Goal: Task Accomplishment & Management: Manage account settings

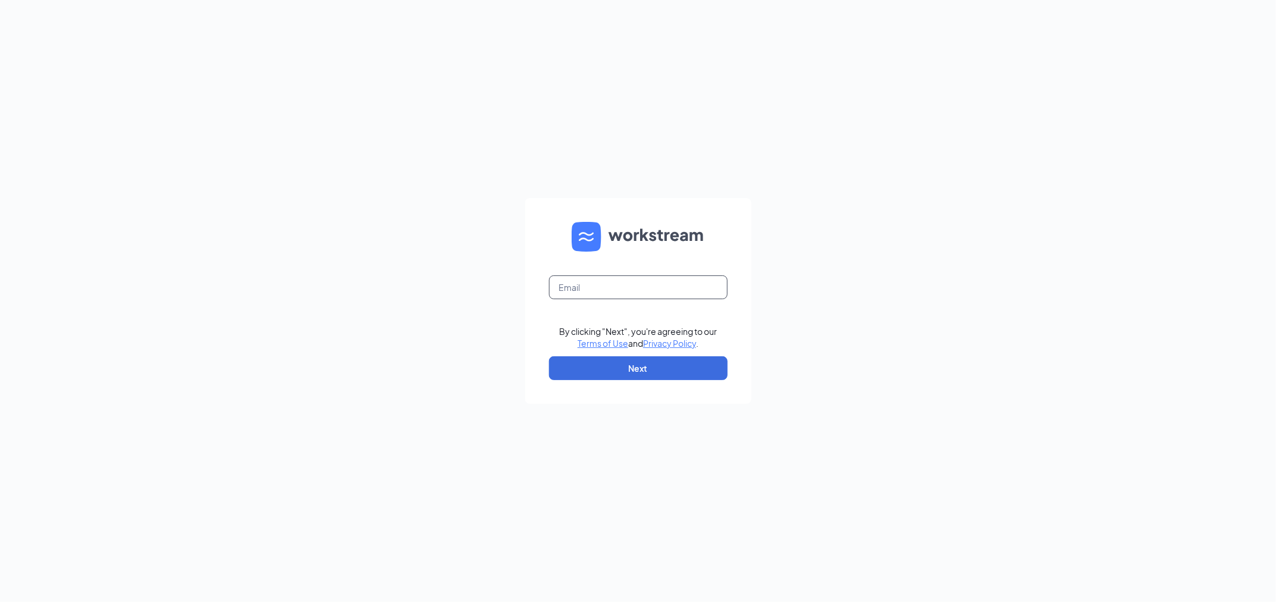
click at [602, 298] on input "text" at bounding box center [638, 288] width 179 height 24
type input "bcabrera@royalecompany.com"
click at [630, 369] on button "Next" at bounding box center [638, 369] width 179 height 24
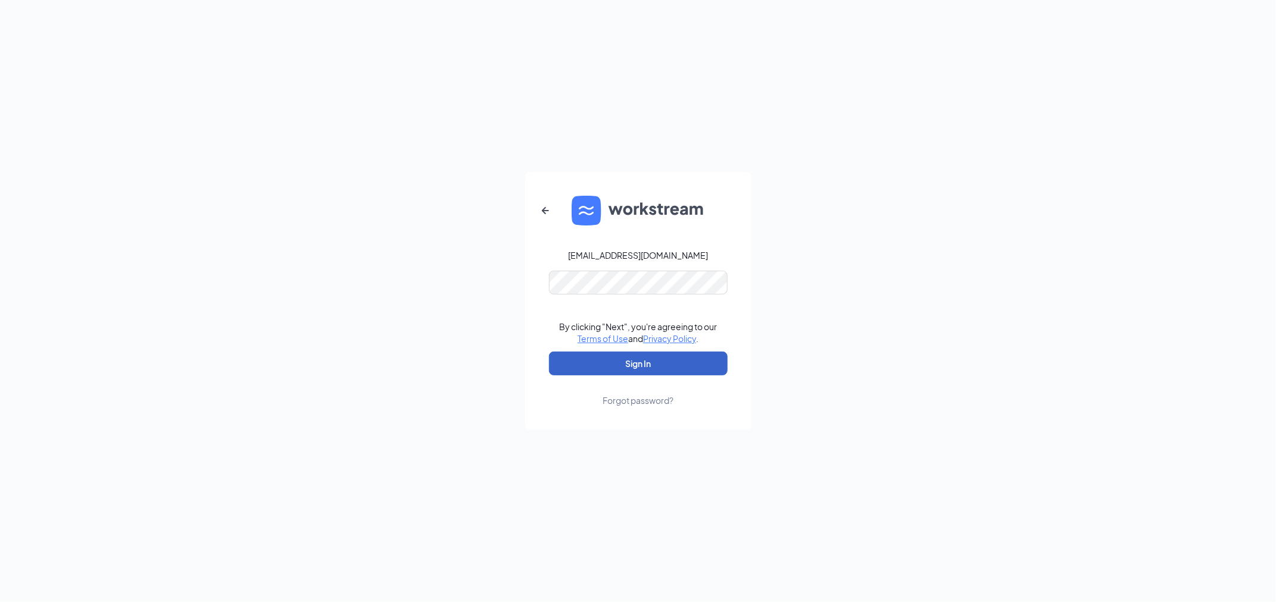
click at [632, 370] on button "Sign In" at bounding box center [638, 364] width 179 height 24
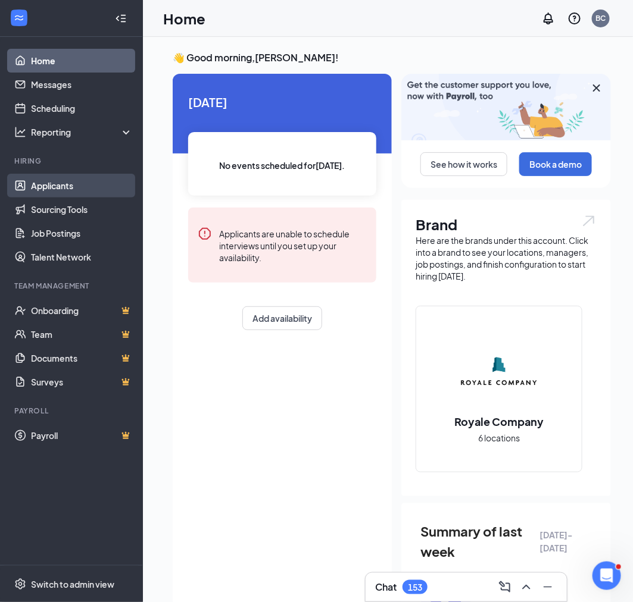
click at [55, 191] on link "Applicants" at bounding box center [82, 186] width 102 height 24
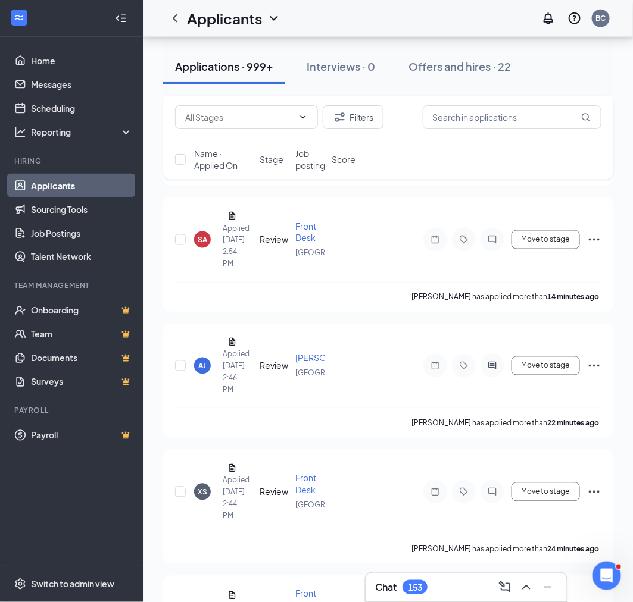
scroll to position [445, 0]
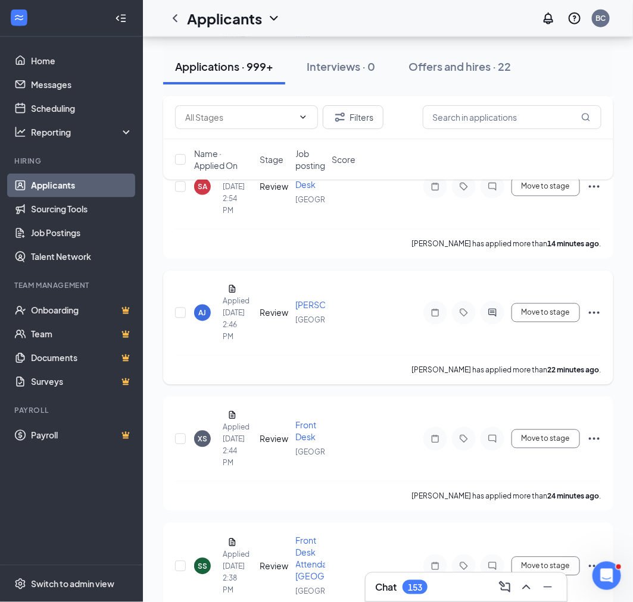
click at [308, 304] on span "[PERSON_NAME]/Maintenance" at bounding box center [357, 305] width 123 height 11
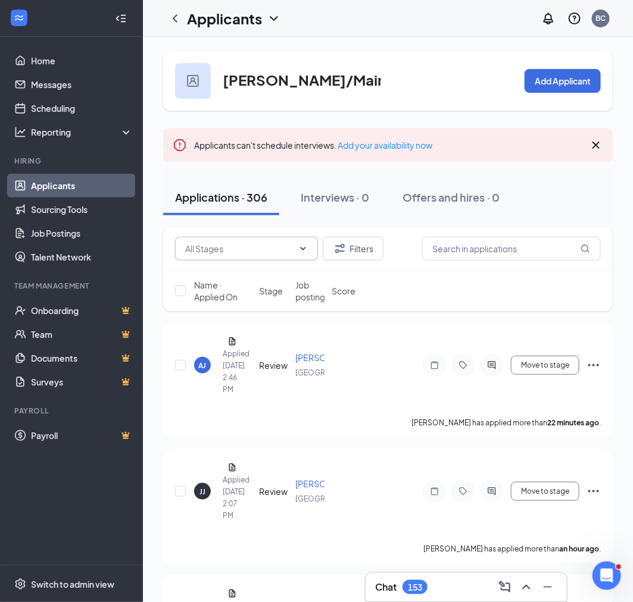
click at [263, 252] on input "text" at bounding box center [239, 248] width 108 height 13
click at [223, 283] on div "Review (251)" at bounding box center [245, 275] width 143 height 27
type input "Review (251)"
click at [199, 363] on div "AJ" at bounding box center [203, 366] width 8 height 10
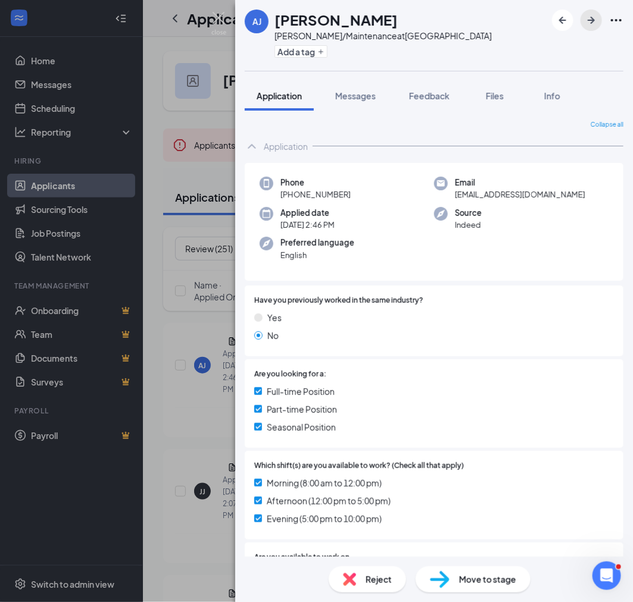
click at [598, 21] on icon "ArrowRight" at bounding box center [591, 20] width 14 height 14
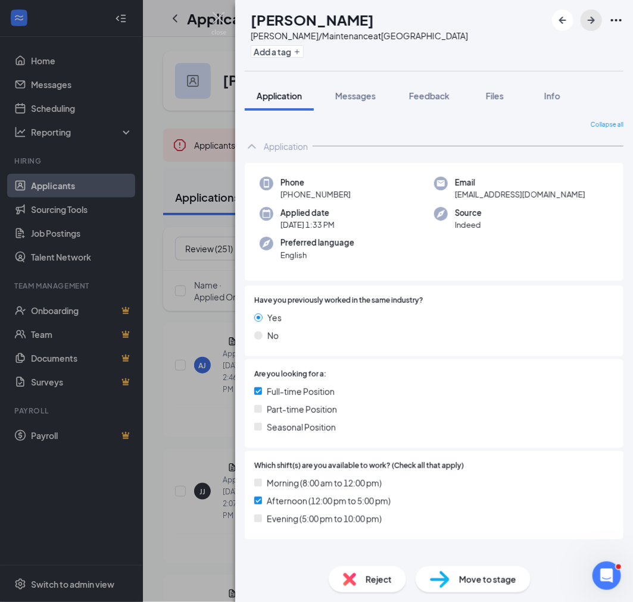
click at [598, 21] on icon "ArrowRight" at bounding box center [591, 20] width 14 height 14
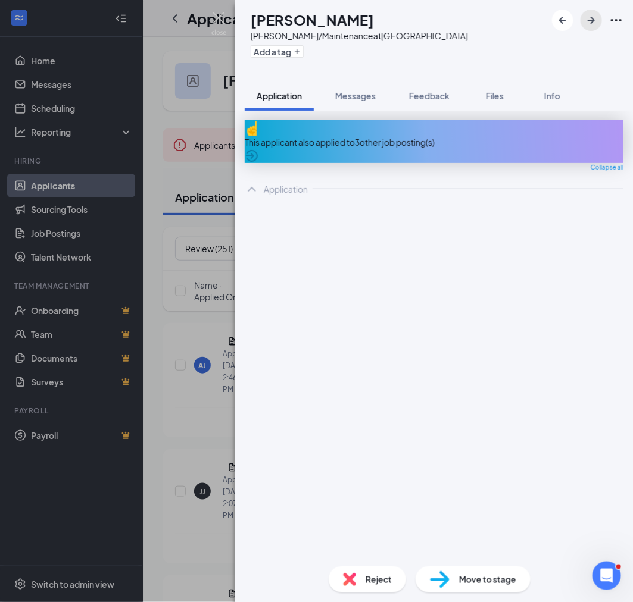
click at [598, 21] on icon "ArrowRight" at bounding box center [591, 20] width 14 height 14
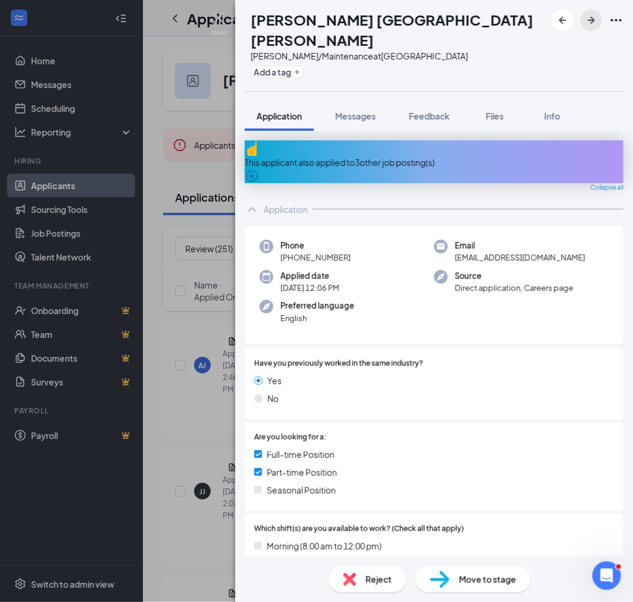
click at [598, 21] on icon "ArrowRight" at bounding box center [591, 20] width 14 height 14
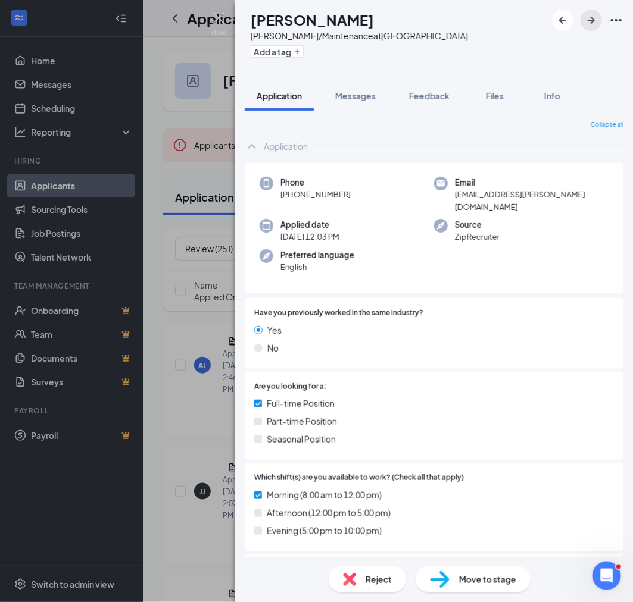
click at [598, 21] on icon "ArrowRight" at bounding box center [591, 20] width 14 height 14
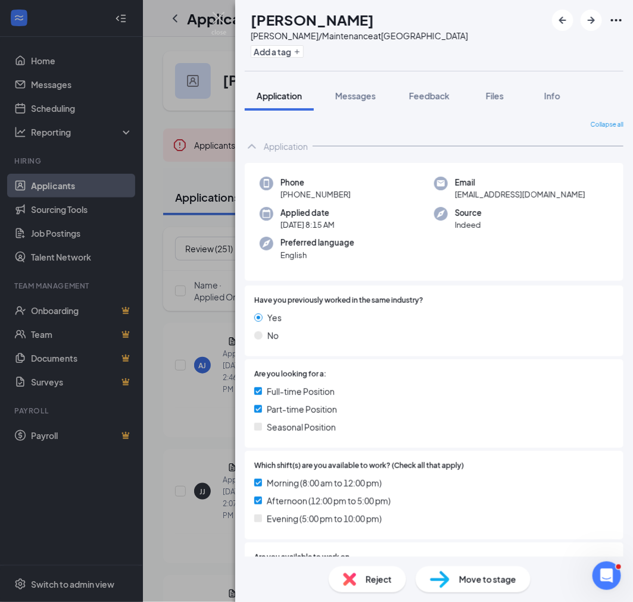
click at [333, 19] on h1 "[PERSON_NAME]" at bounding box center [312, 20] width 123 height 20
copy h1 "[PERSON_NAME]"
click at [341, 198] on span "+1 (215) 678-5826" at bounding box center [315, 195] width 70 height 12
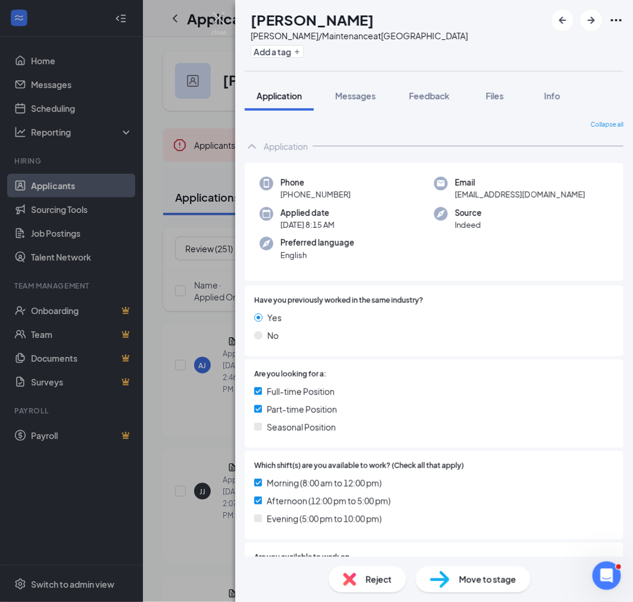
click at [341, 198] on span "+1 (215) 678-5826" at bounding box center [315, 195] width 70 height 12
copy span "+1 (215) 678-5826"
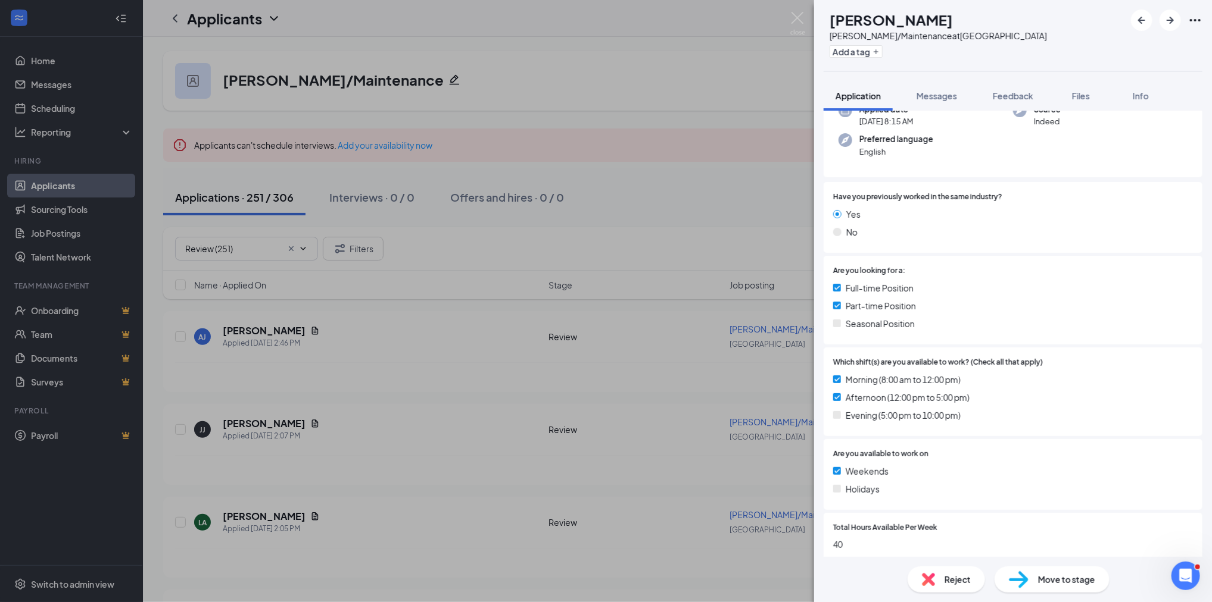
scroll to position [252, 0]
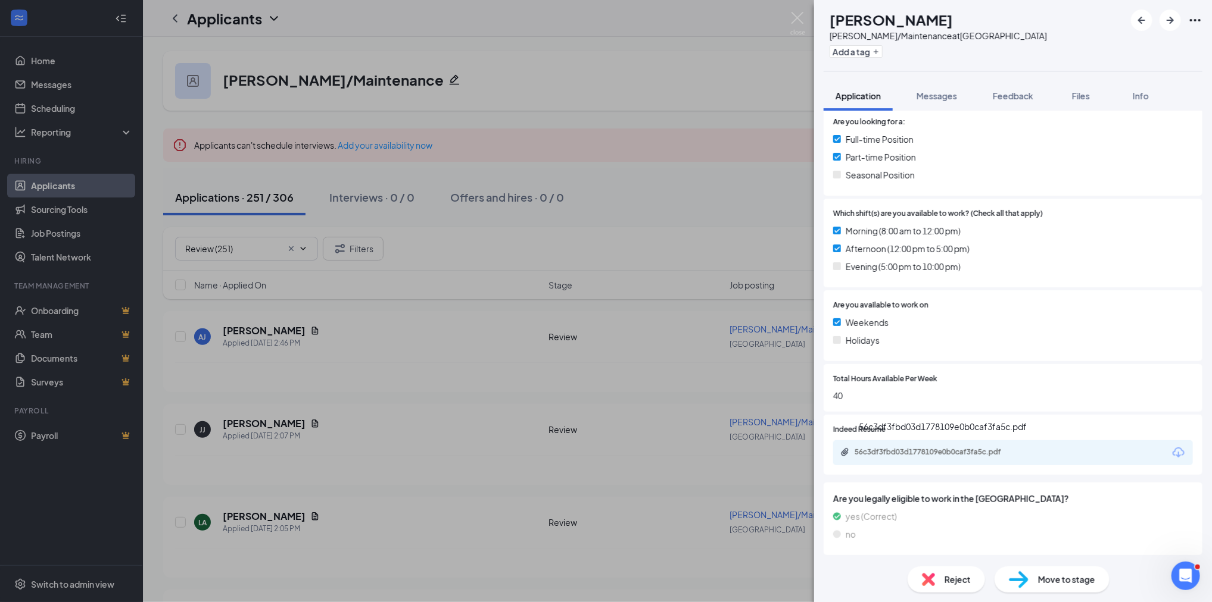
click at [970, 452] on div "56c3df3fbd03d1778109e0b0caf3fa5c.pdf" at bounding box center [937, 453] width 167 height 10
click at [1049, 586] on span "Move to stage" at bounding box center [1066, 579] width 57 height 13
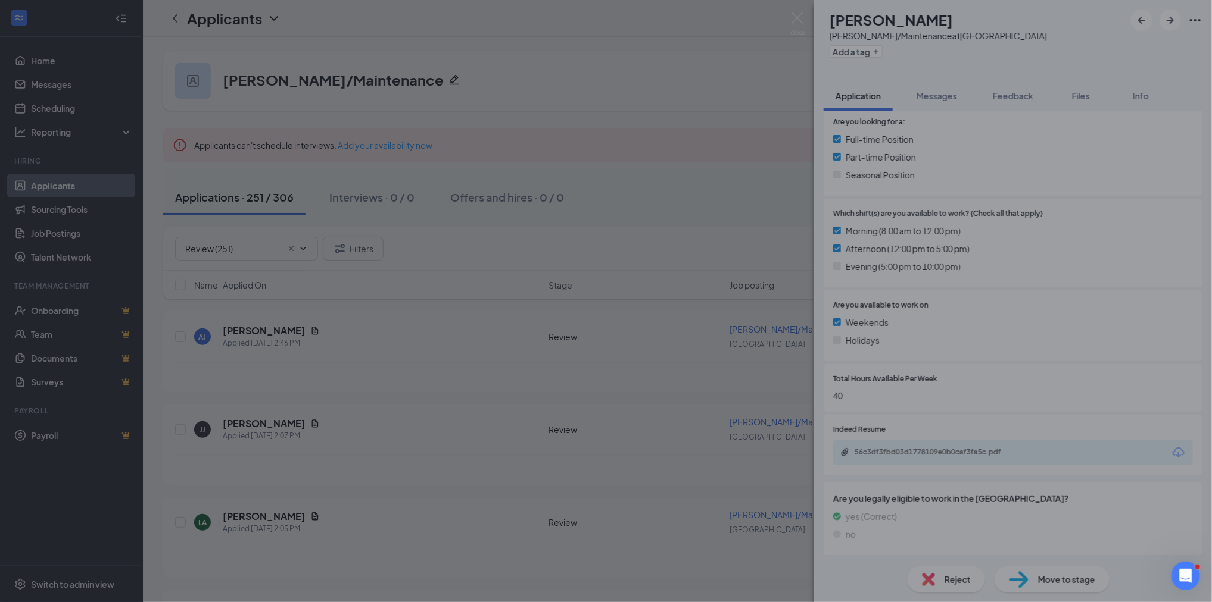
scroll to position [248, 0]
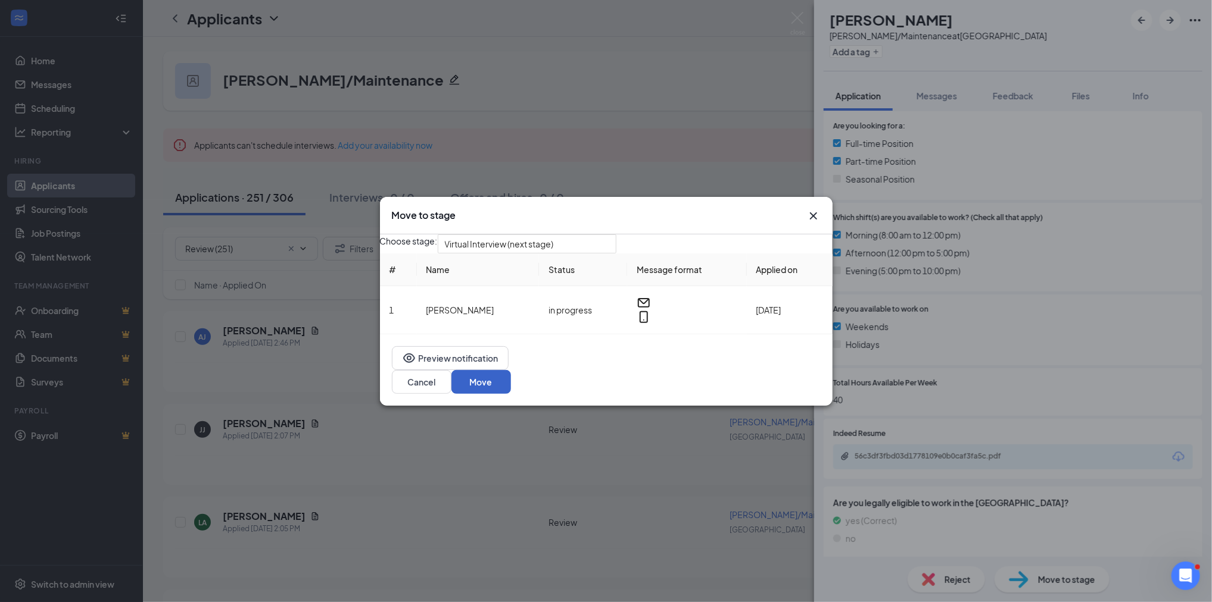
click at [511, 382] on button "Move" at bounding box center [481, 382] width 60 height 24
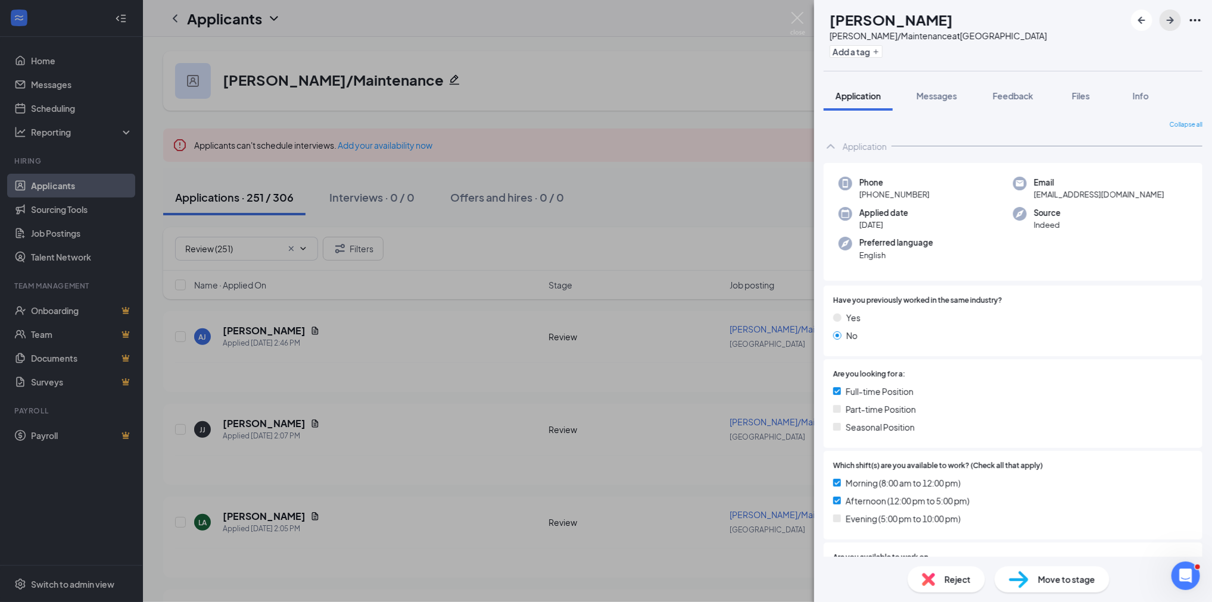
click at [1175, 23] on icon "ArrowRight" at bounding box center [1170, 20] width 14 height 14
click at [1171, 23] on icon "ArrowRight" at bounding box center [1169, 20] width 7 height 7
click at [799, 11] on div "LA Louis Alberts Porter/Maintenance at Manhattan Add a tag Application Messages…" at bounding box center [606, 301] width 1212 height 602
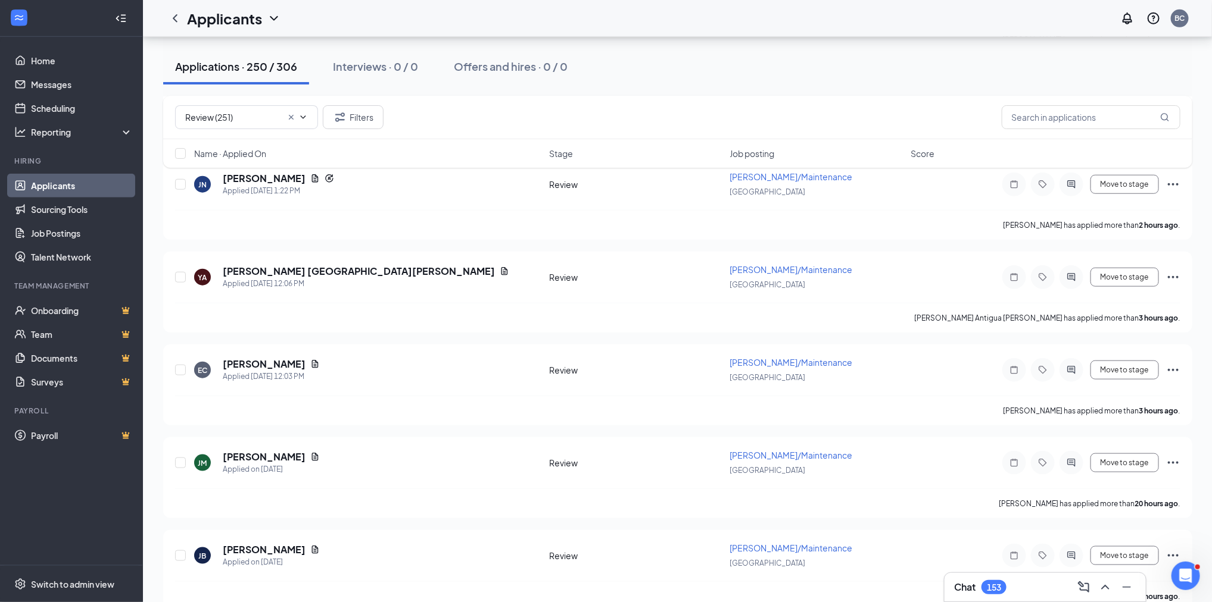
scroll to position [630, 0]
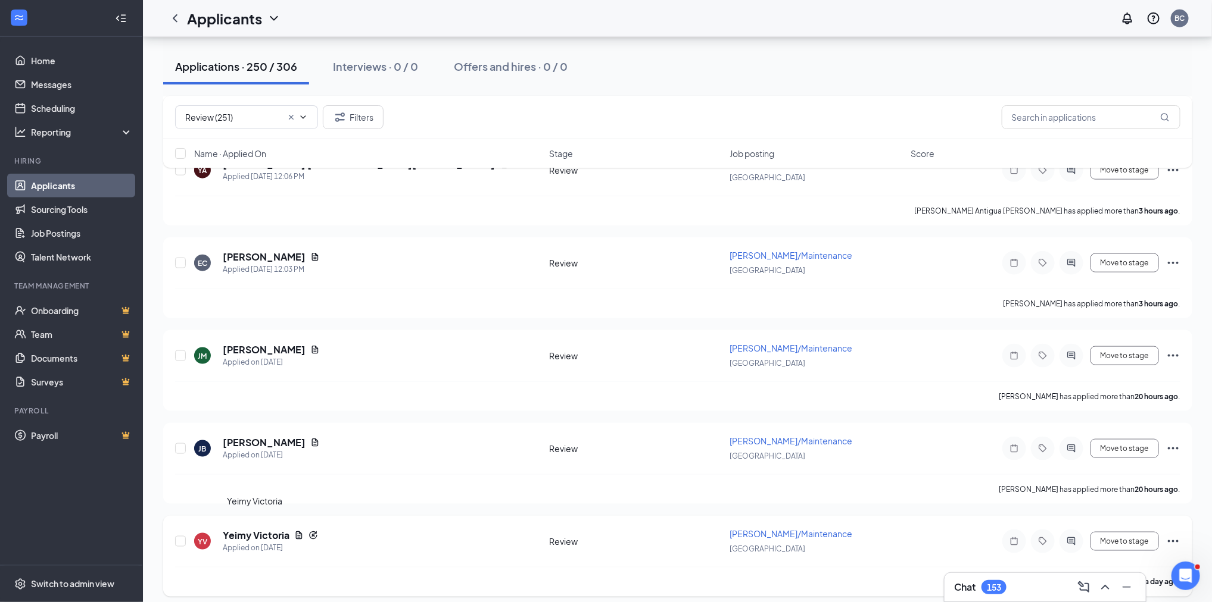
click at [252, 529] on h5 "Yeimy Victoria" at bounding box center [256, 535] width 67 height 13
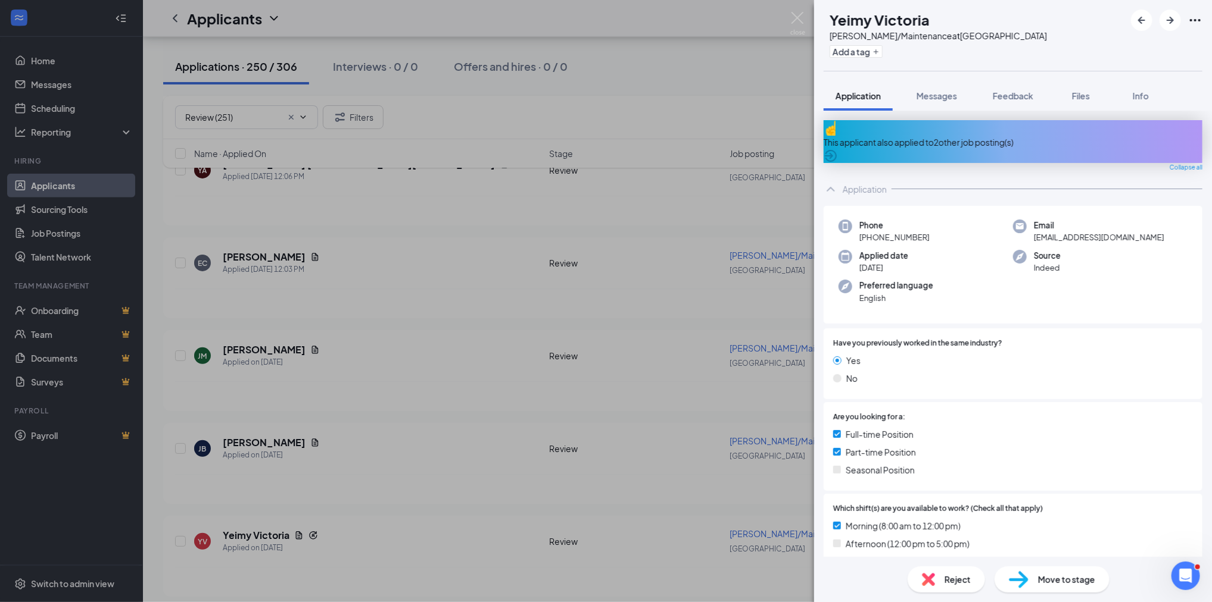
click at [925, 232] on span "+1 (786) 961-1553" at bounding box center [894, 238] width 70 height 12
copy span "+1 (786) 961-1553"
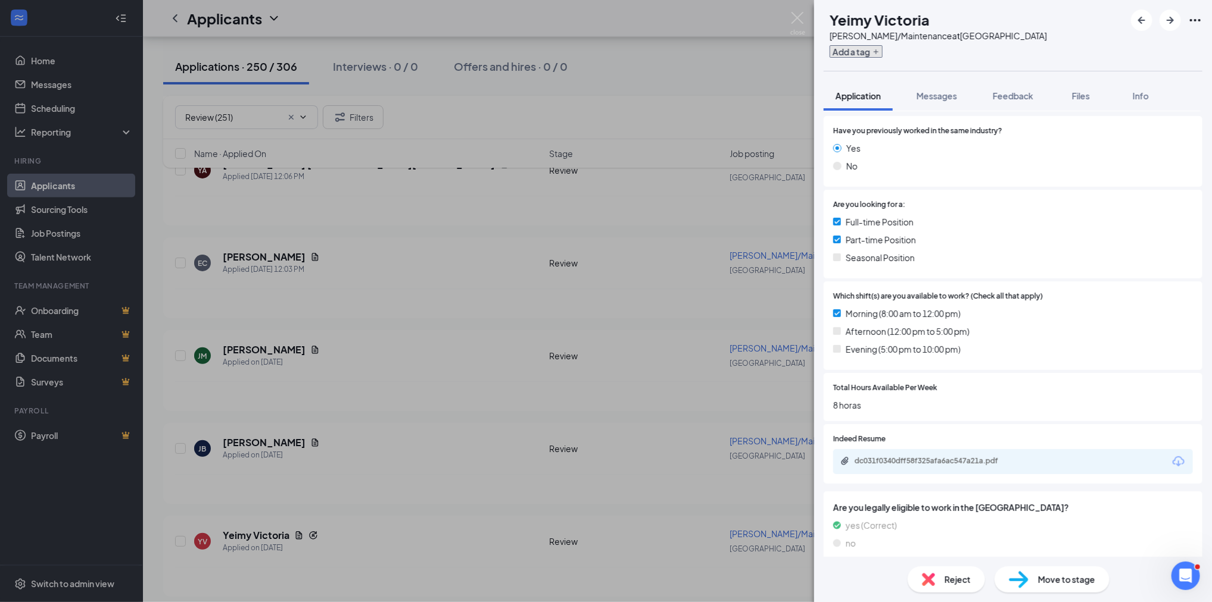
scroll to position [207, 0]
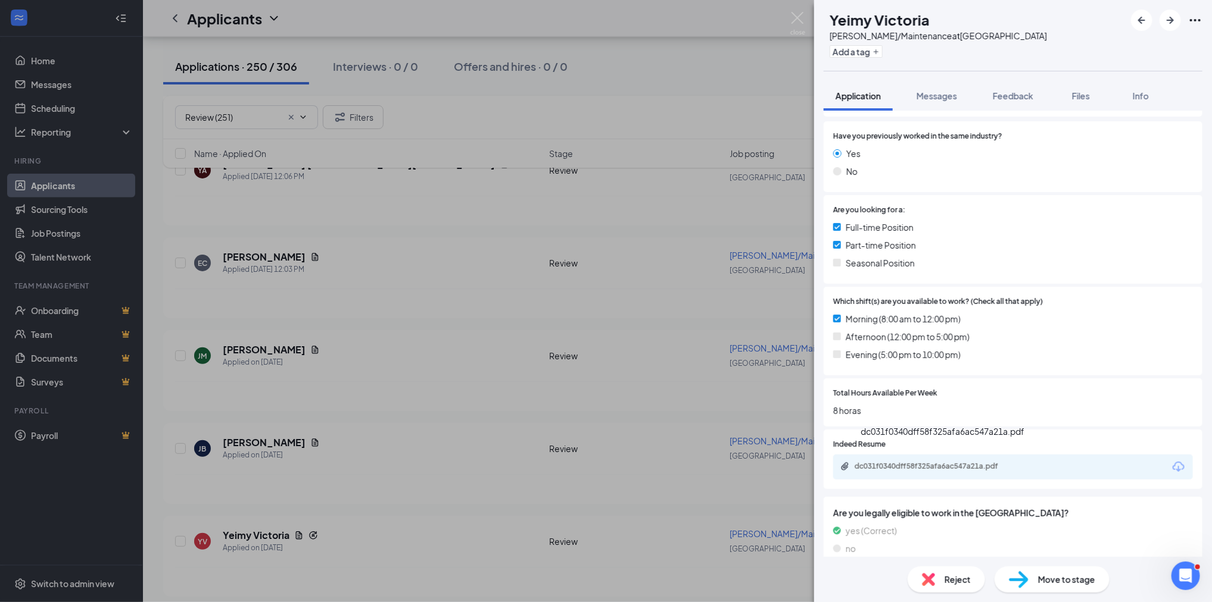
click at [952, 462] on div "dc031f0340dff58f325afa6ac547a21a.pdf" at bounding box center [937, 467] width 167 height 10
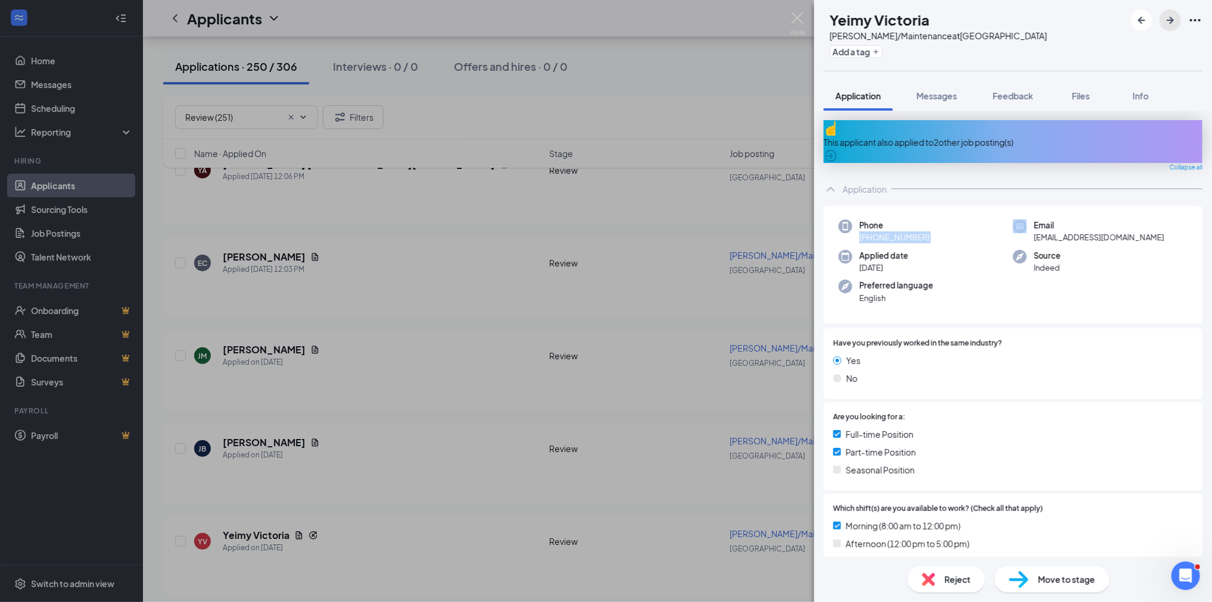
click at [1172, 20] on icon "ArrowRight" at bounding box center [1169, 20] width 7 height 7
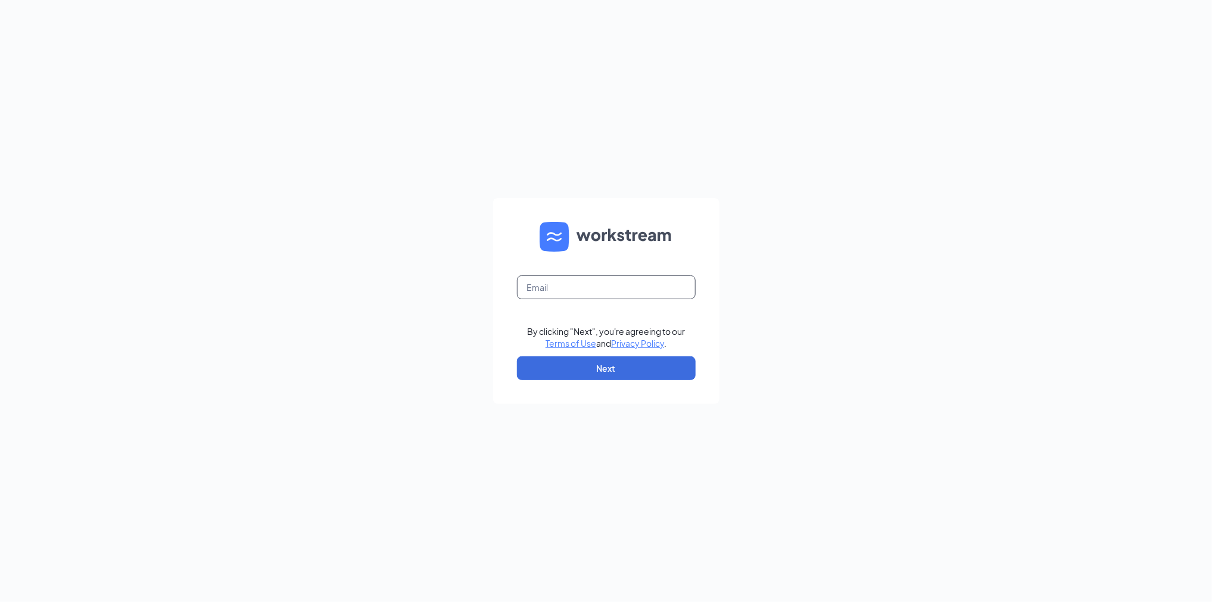
click at [610, 287] on input "text" at bounding box center [606, 288] width 179 height 24
type input "bcabrera@royalecompany.com"
click at [611, 361] on button "Next" at bounding box center [606, 369] width 179 height 24
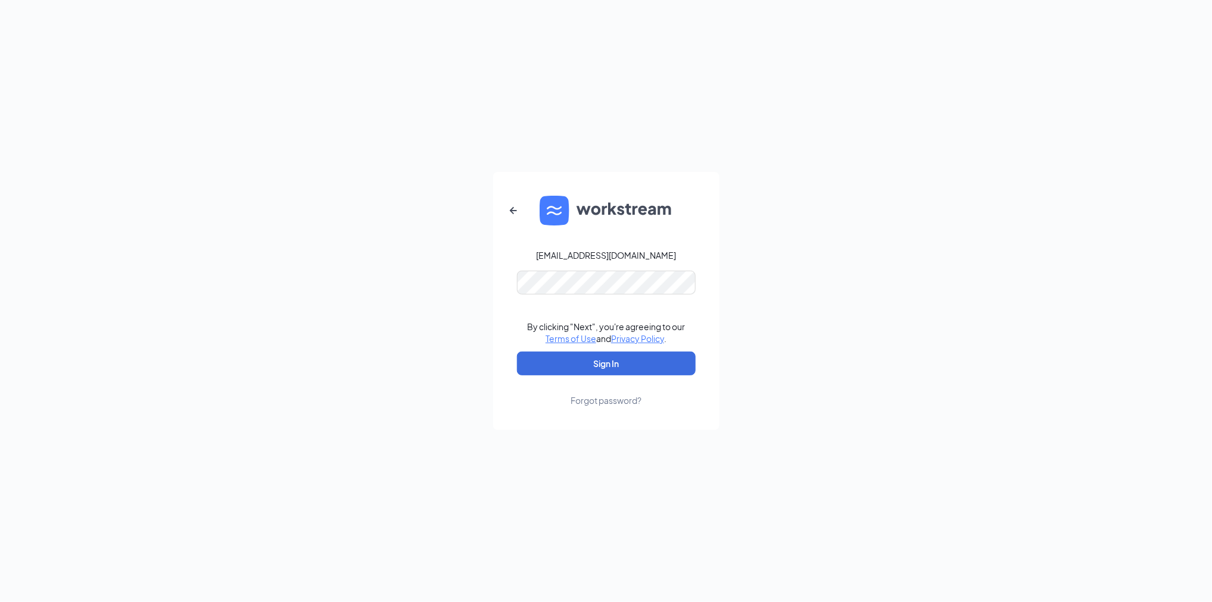
click at [572, 351] on form "bcabrera@royalecompany.com By clicking "Next", you're agreeing to our Terms of …" at bounding box center [606, 301] width 226 height 258
click at [572, 364] on button "Sign In" at bounding box center [606, 364] width 179 height 24
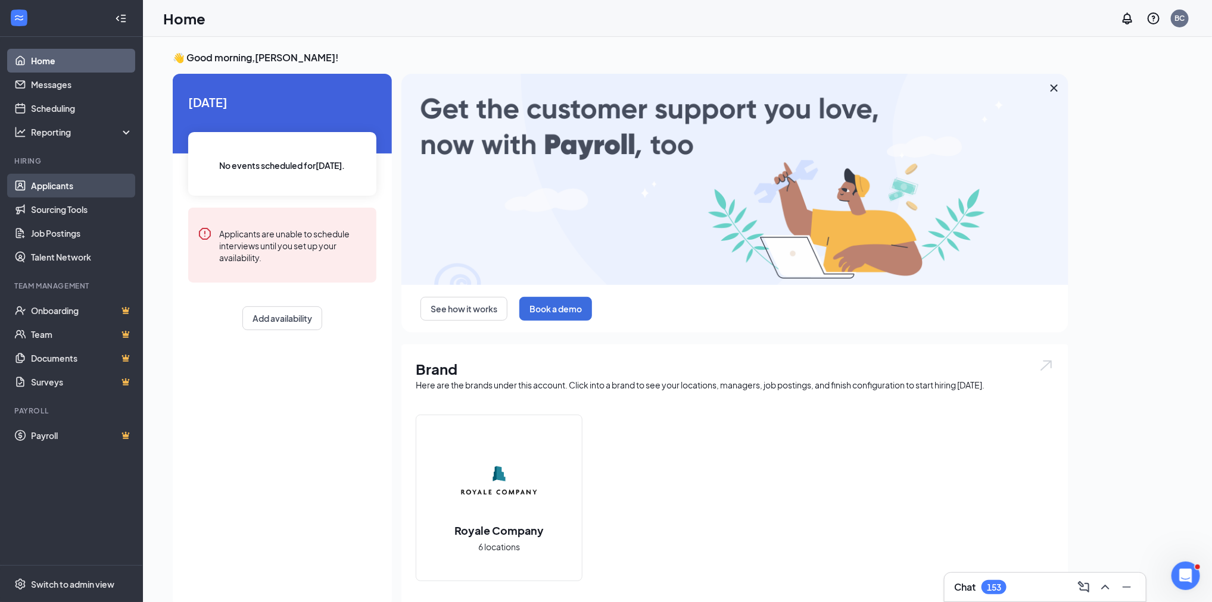
click at [36, 189] on link "Applicants" at bounding box center [82, 186] width 102 height 24
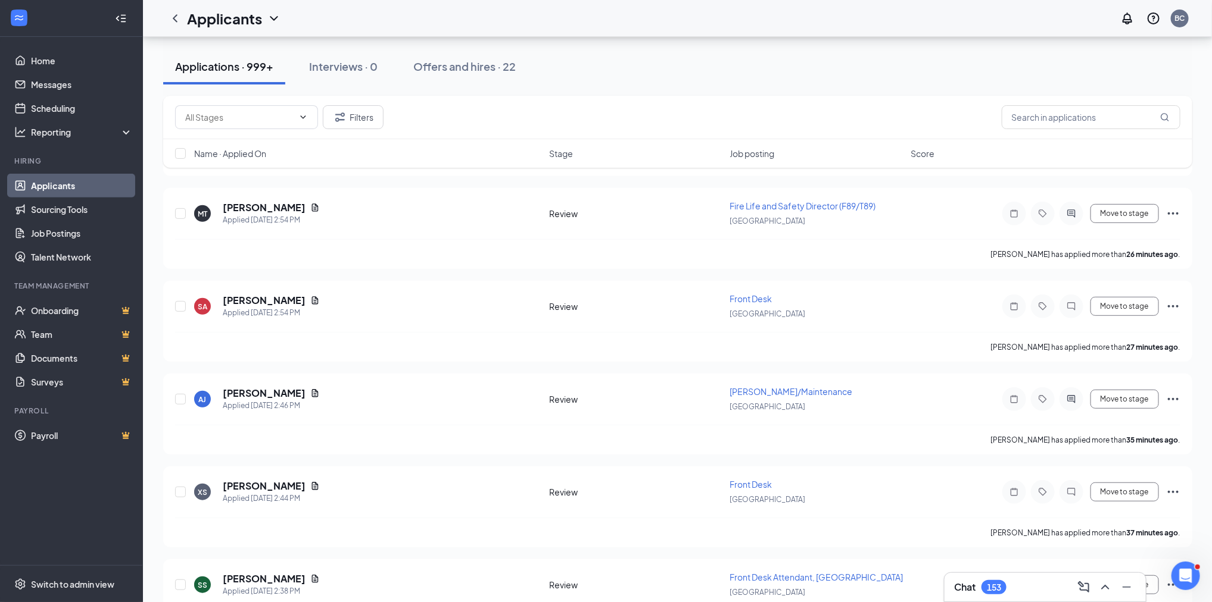
scroll to position [342, 0]
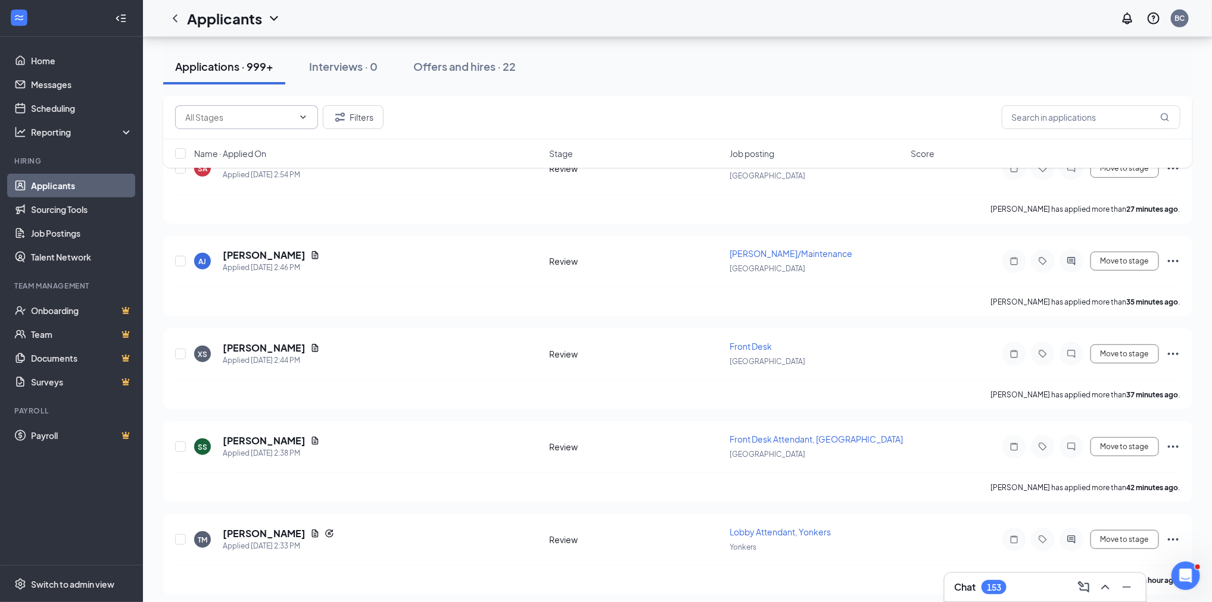
click at [254, 114] on input "text" at bounding box center [239, 117] width 108 height 13
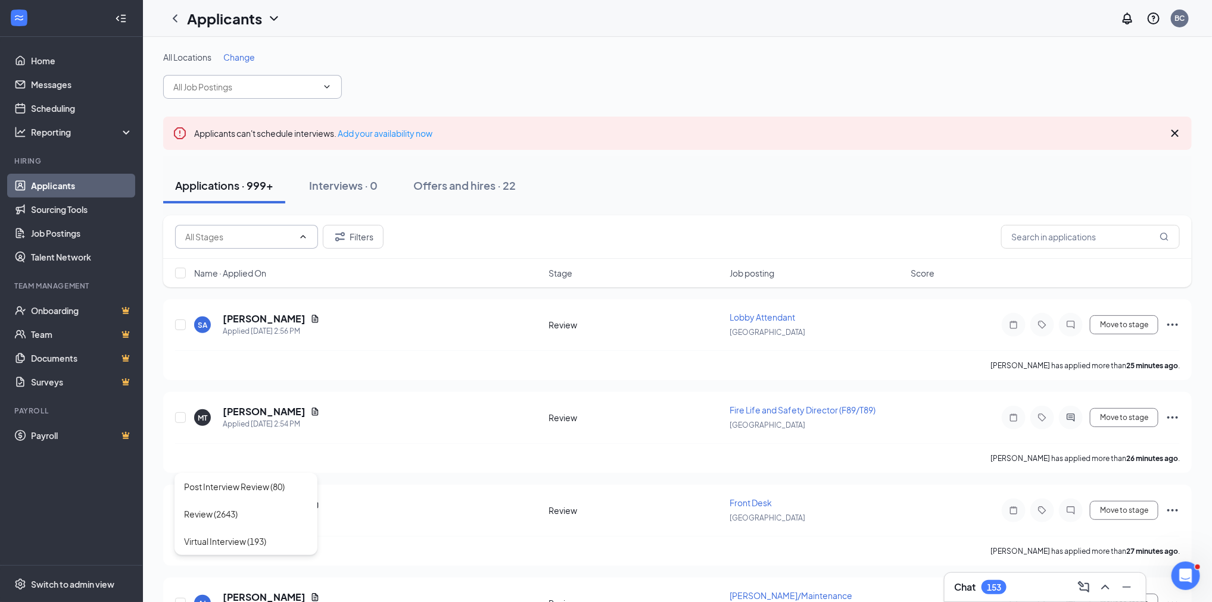
click at [264, 82] on input "text" at bounding box center [245, 86] width 144 height 13
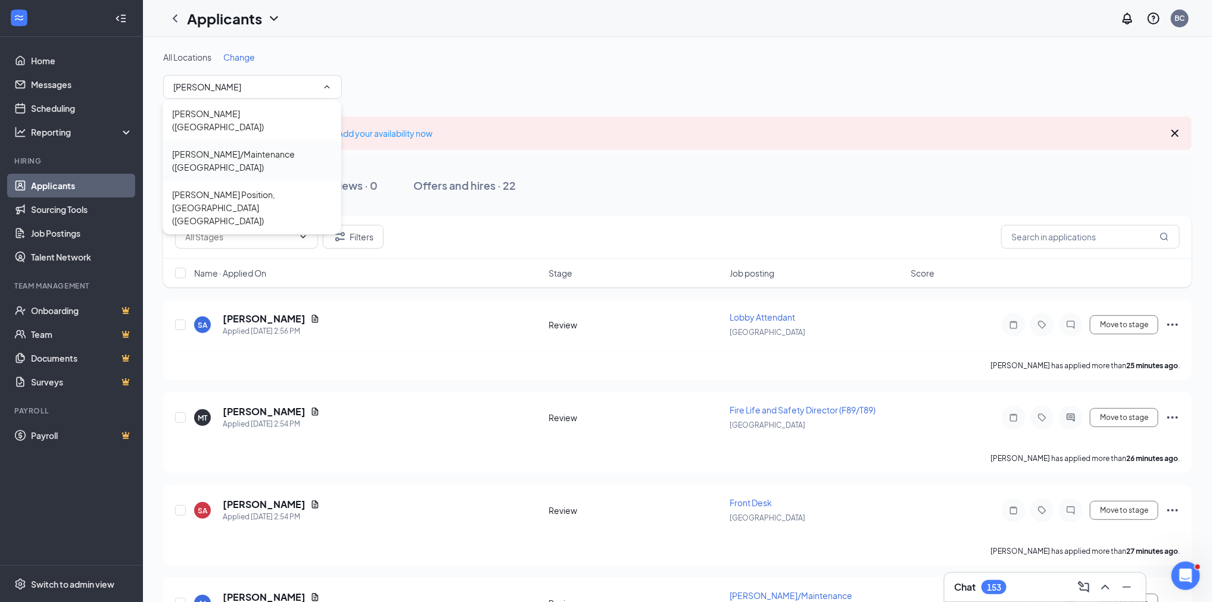
click at [260, 148] on div "[PERSON_NAME]/Maintenance ([GEOGRAPHIC_DATA])" at bounding box center [252, 161] width 160 height 26
type input "[PERSON_NAME]/Maintenance ([GEOGRAPHIC_DATA])"
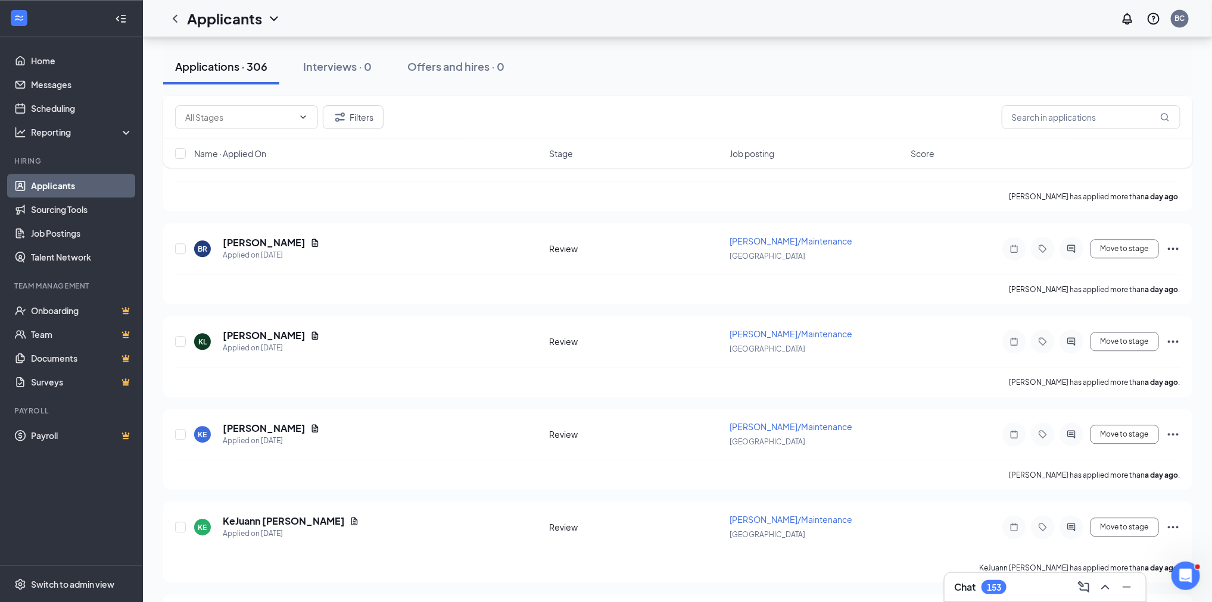
scroll to position [1488, 0]
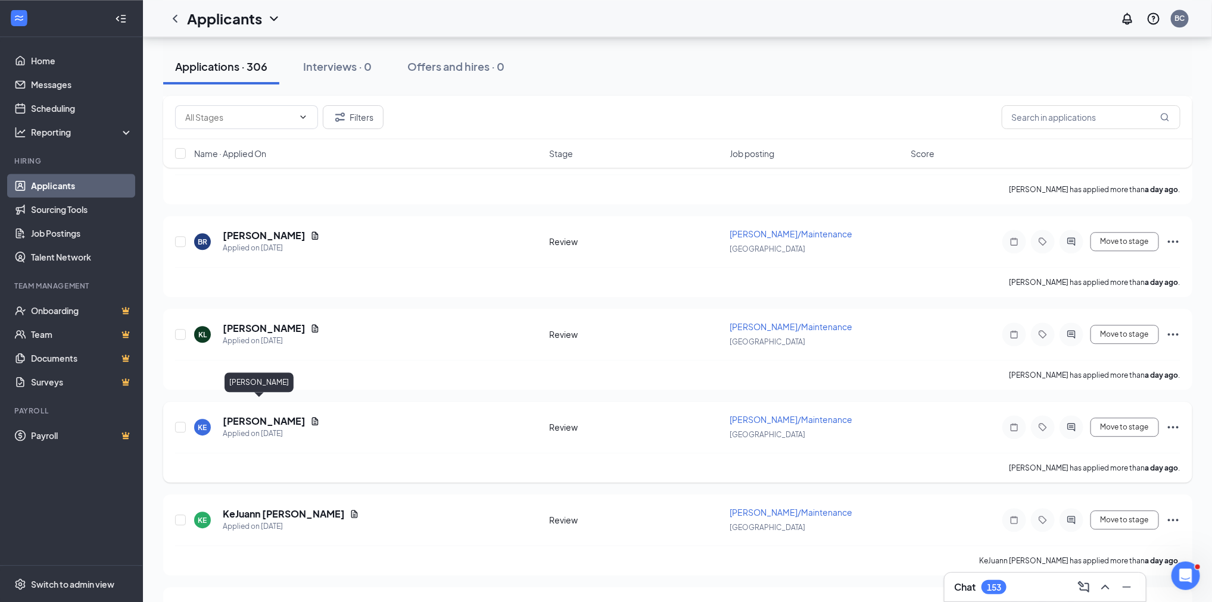
click at [243, 415] on h5 "[PERSON_NAME]" at bounding box center [264, 421] width 83 height 13
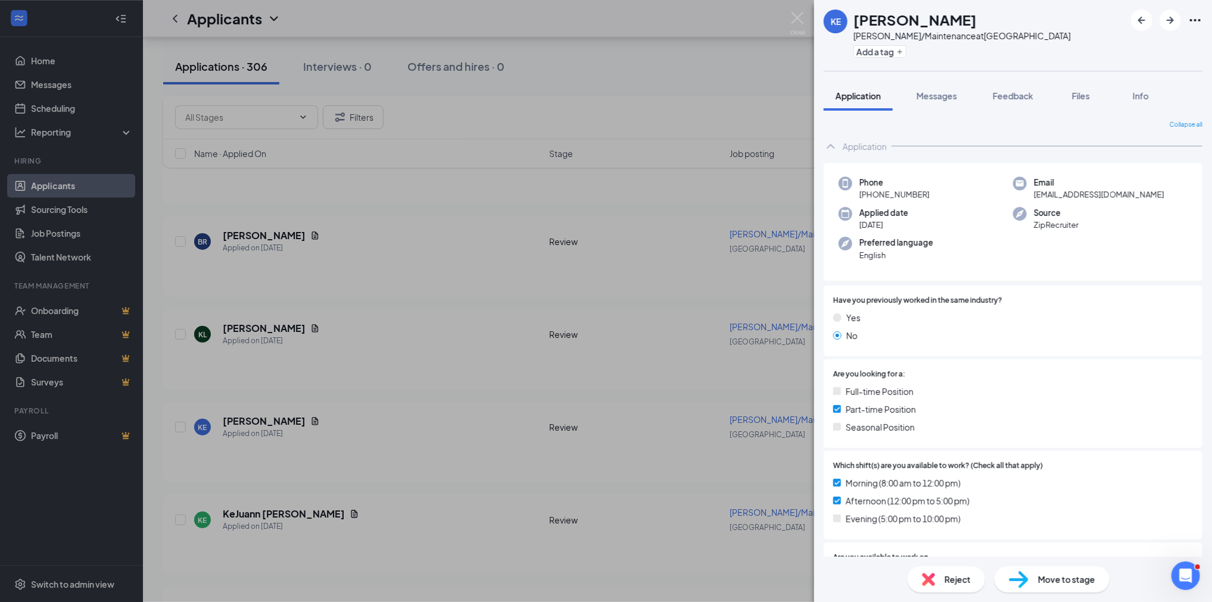
click at [903, 191] on span "[PHONE_NUMBER]" at bounding box center [894, 195] width 70 height 12
copy span "[PHONE_NUMBER]"
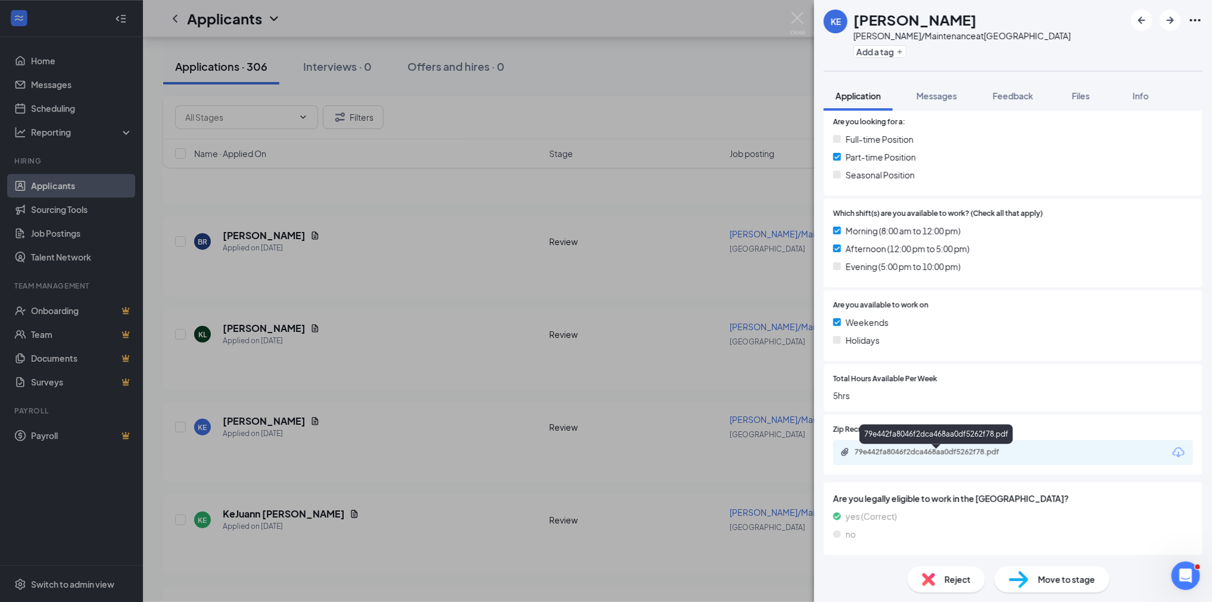
scroll to position [248, 0]
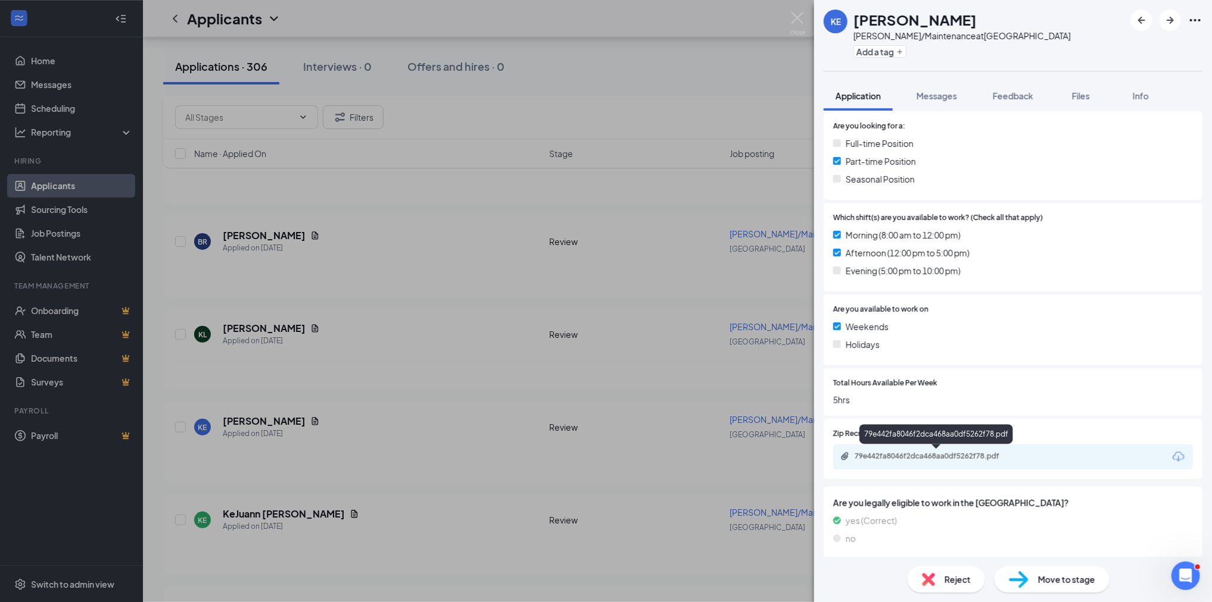
click at [932, 452] on div "79e442fa8046f2dca468aa0df5262f78.pdf" at bounding box center [937, 457] width 167 height 10
click at [795, 16] on img at bounding box center [797, 23] width 15 height 23
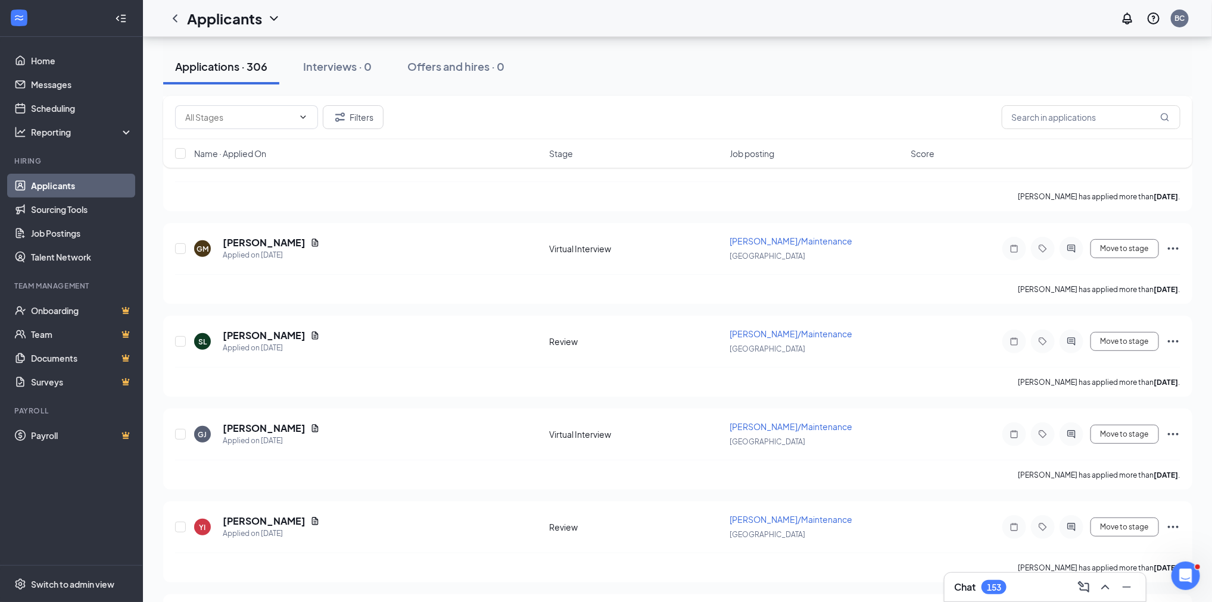
scroll to position [2528, 0]
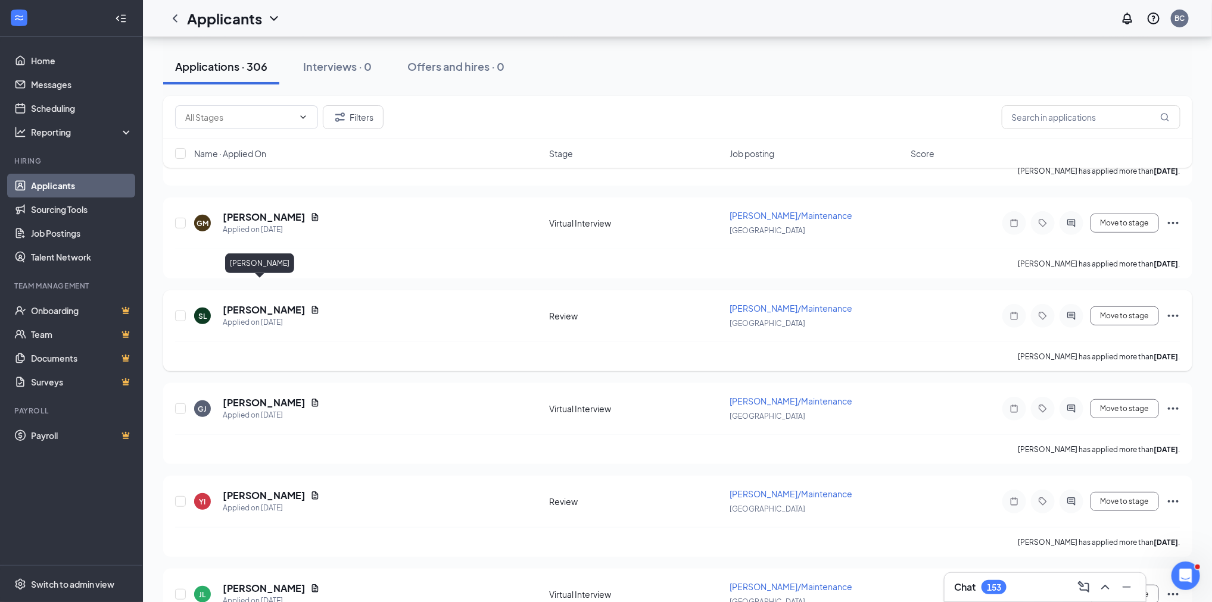
click at [267, 304] on h5 "[PERSON_NAME]" at bounding box center [264, 310] width 83 height 13
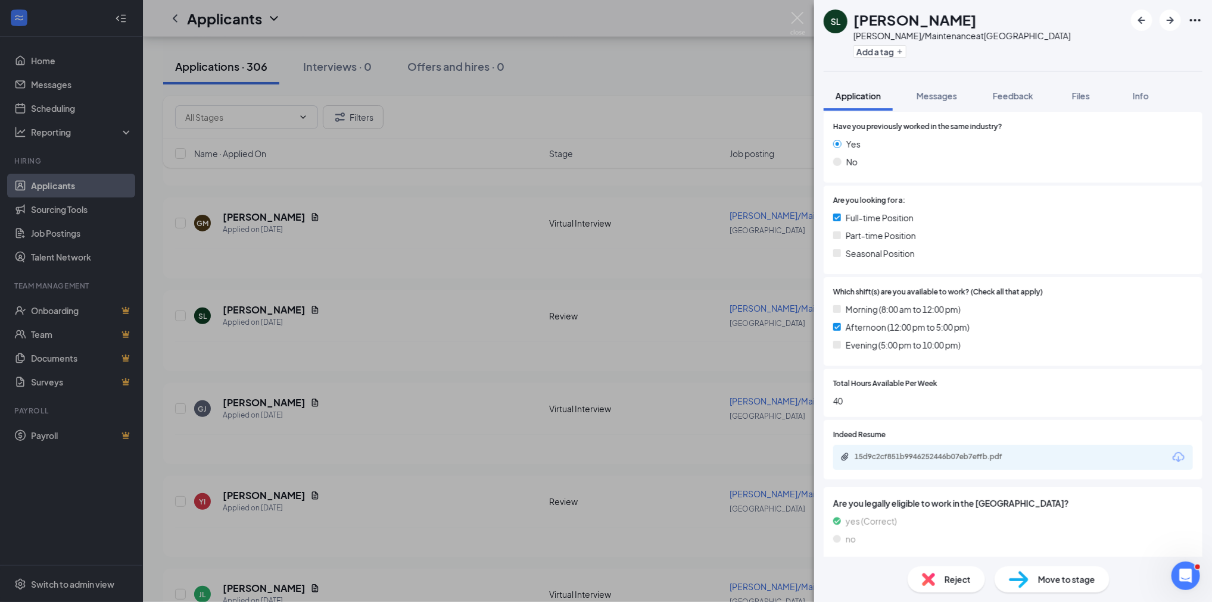
scroll to position [179, 0]
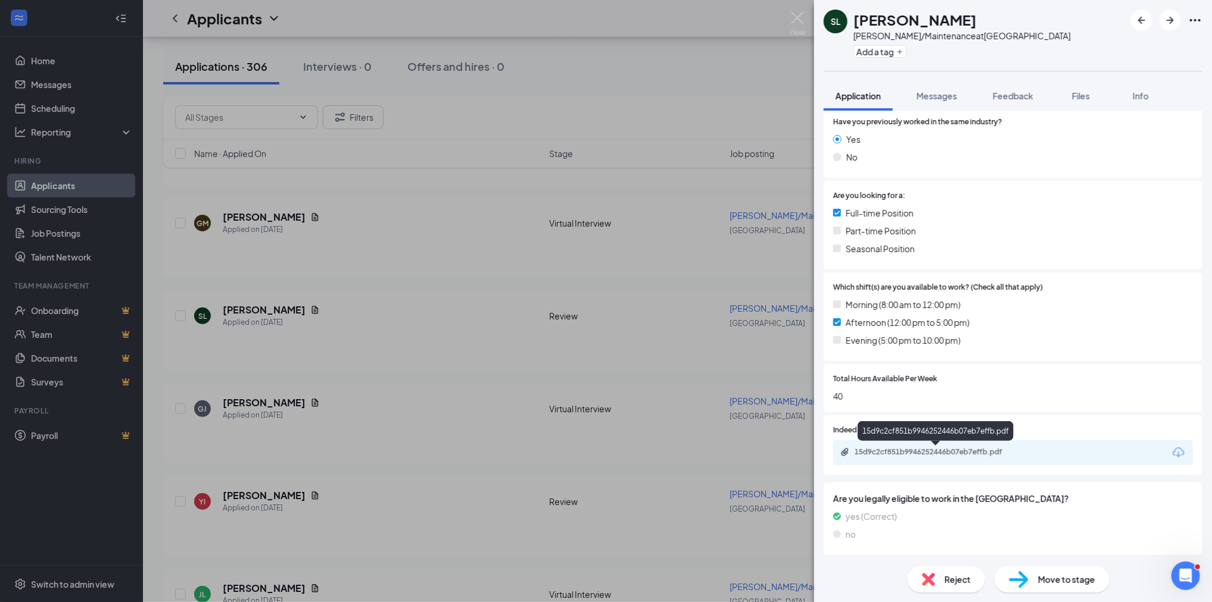
click at [925, 451] on div "15d9c2cf851b9946252446b07eb7effb.pdf" at bounding box center [937, 453] width 167 height 10
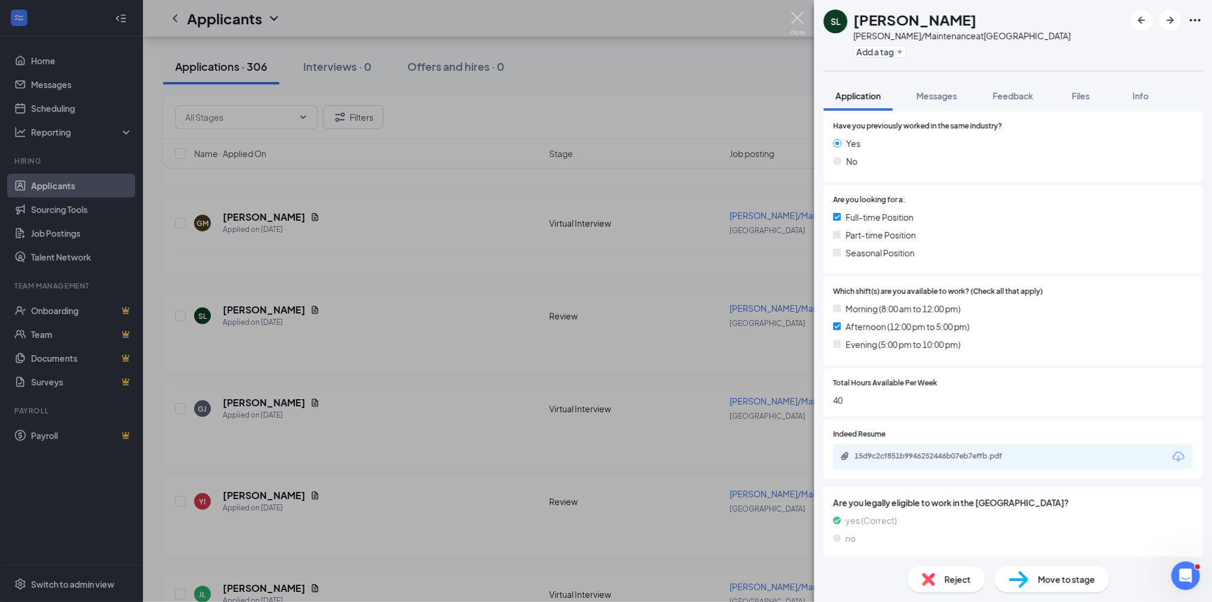
click at [797, 19] on img at bounding box center [797, 23] width 15 height 23
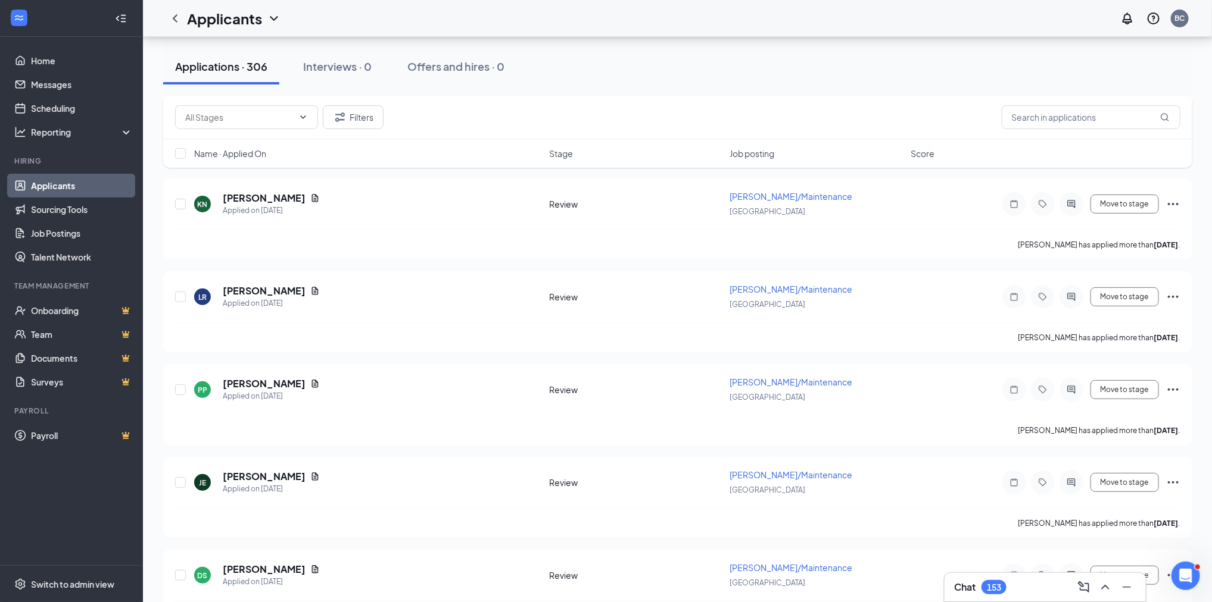
scroll to position [4869, 0]
click at [259, 284] on h5 "[PERSON_NAME]" at bounding box center [264, 290] width 83 height 13
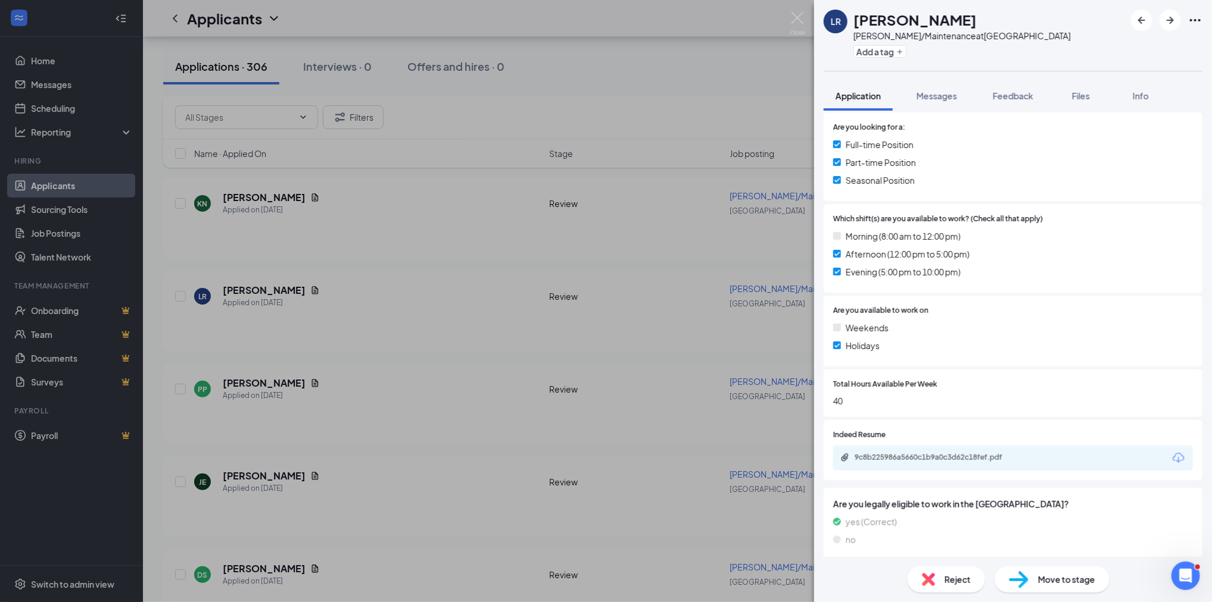
scroll to position [248, 0]
click at [929, 458] on div "9c8b225986a5660c1b9a0c3d62c18fef.pdf" at bounding box center [937, 457] width 167 height 10
click at [798, 15] on img at bounding box center [797, 23] width 15 height 23
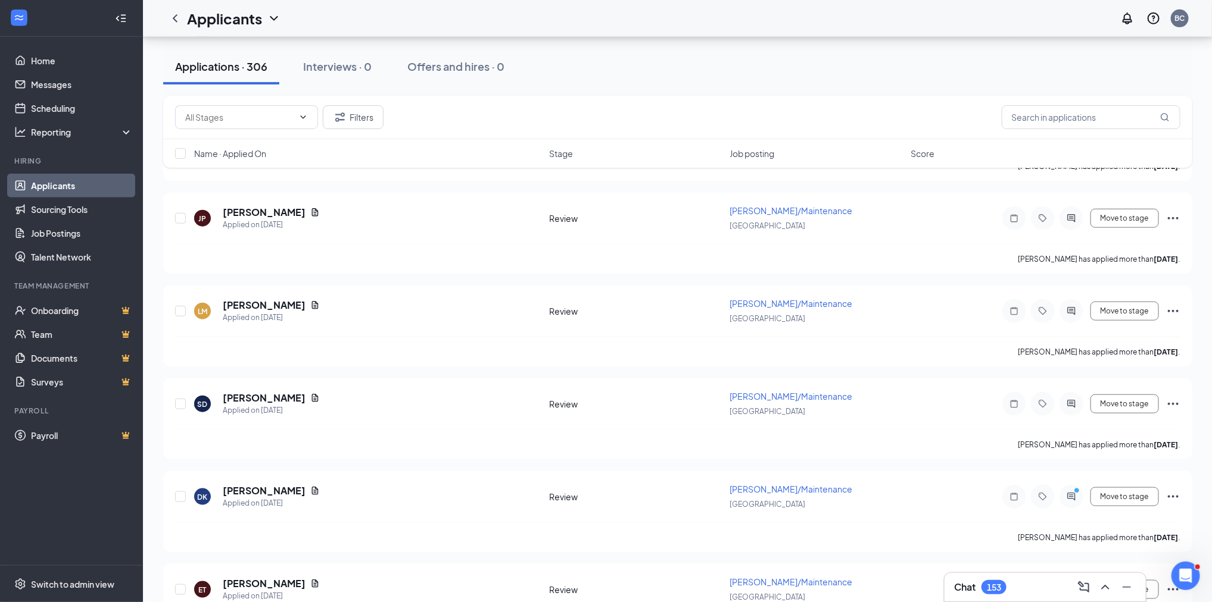
scroll to position [5321, 0]
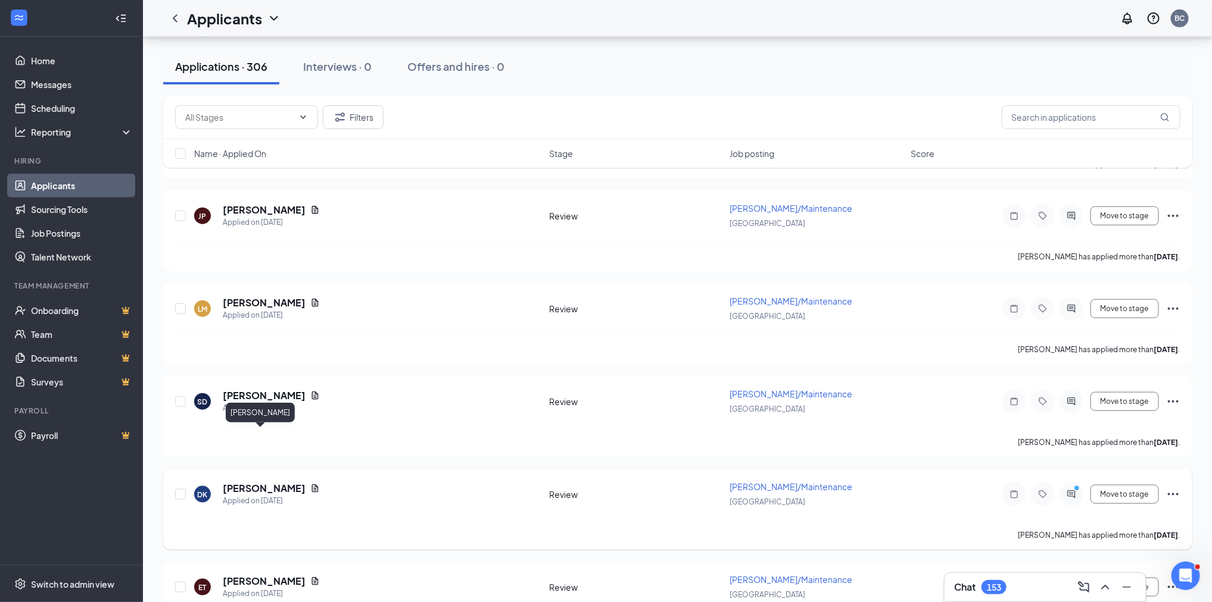
click at [232, 482] on h5 "[PERSON_NAME]" at bounding box center [264, 488] width 83 height 13
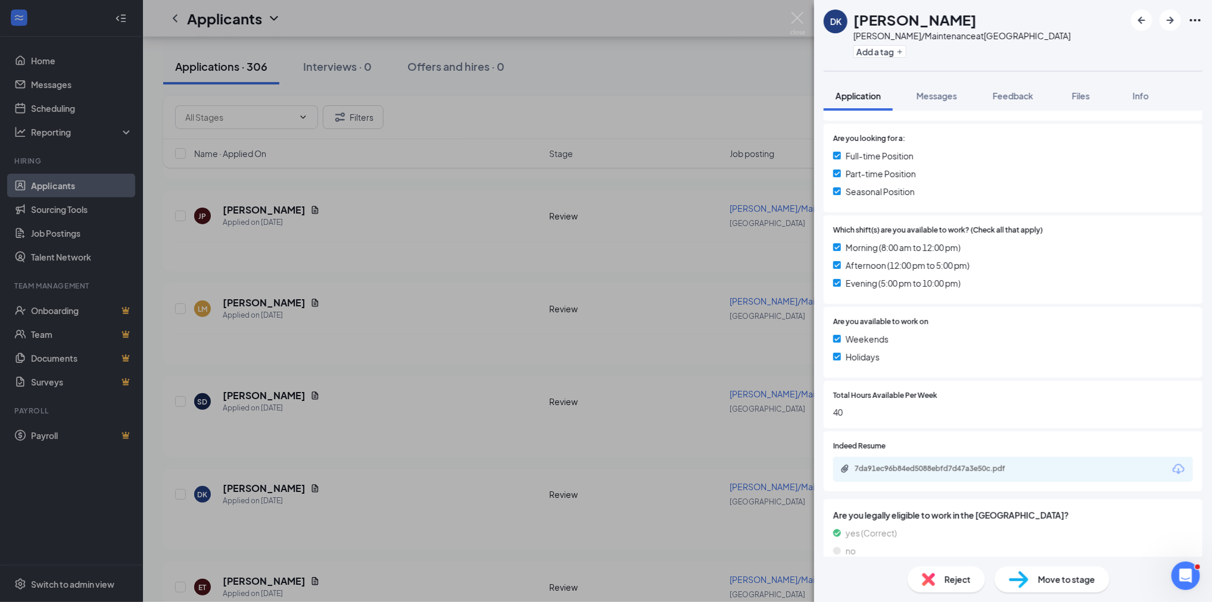
scroll to position [252, 0]
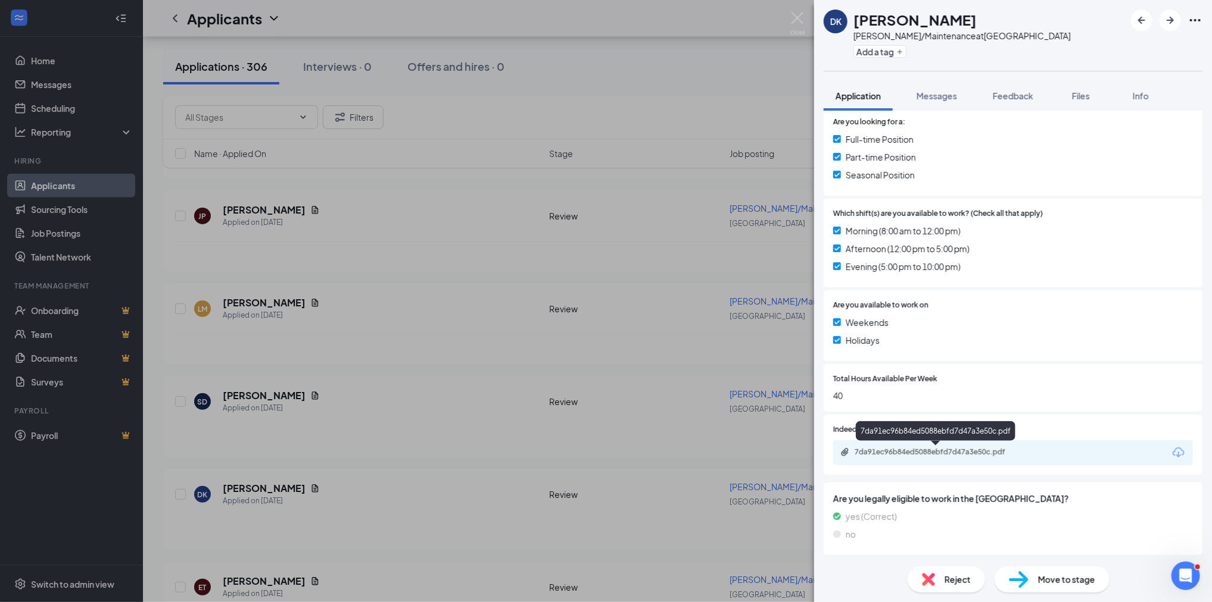
click at [896, 453] on div "7da91ec96b84ed5088ebfd7d47a3e50c.pdf" at bounding box center [937, 453] width 167 height 10
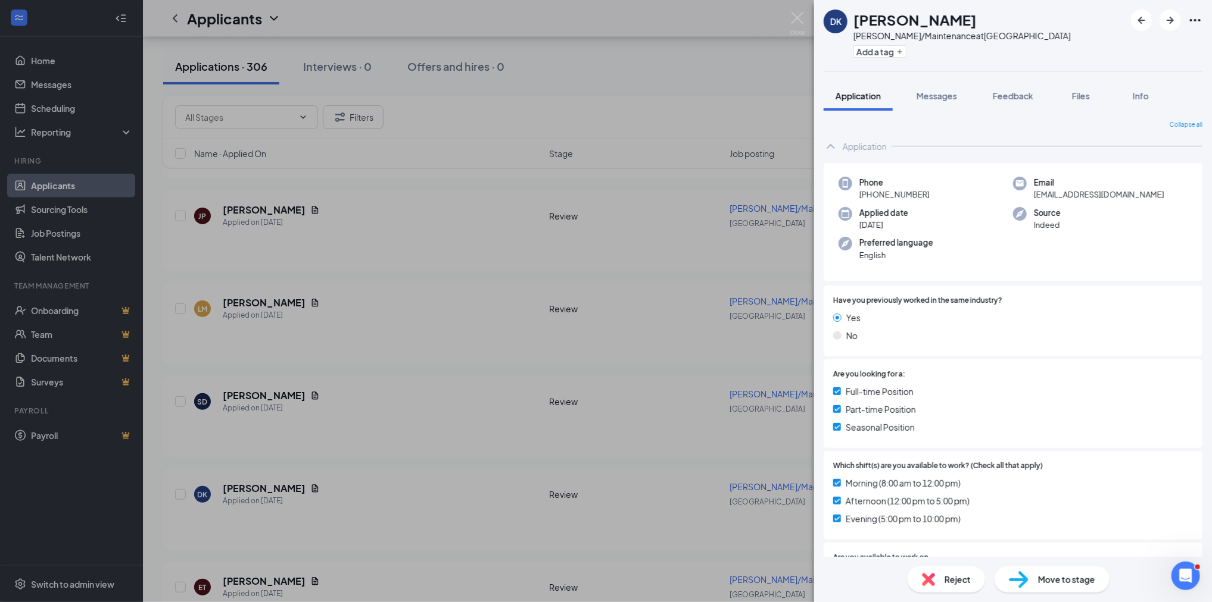
click at [917, 191] on span "[PHONE_NUMBER]" at bounding box center [894, 195] width 70 height 12
copy span "[PHONE_NUMBER]"
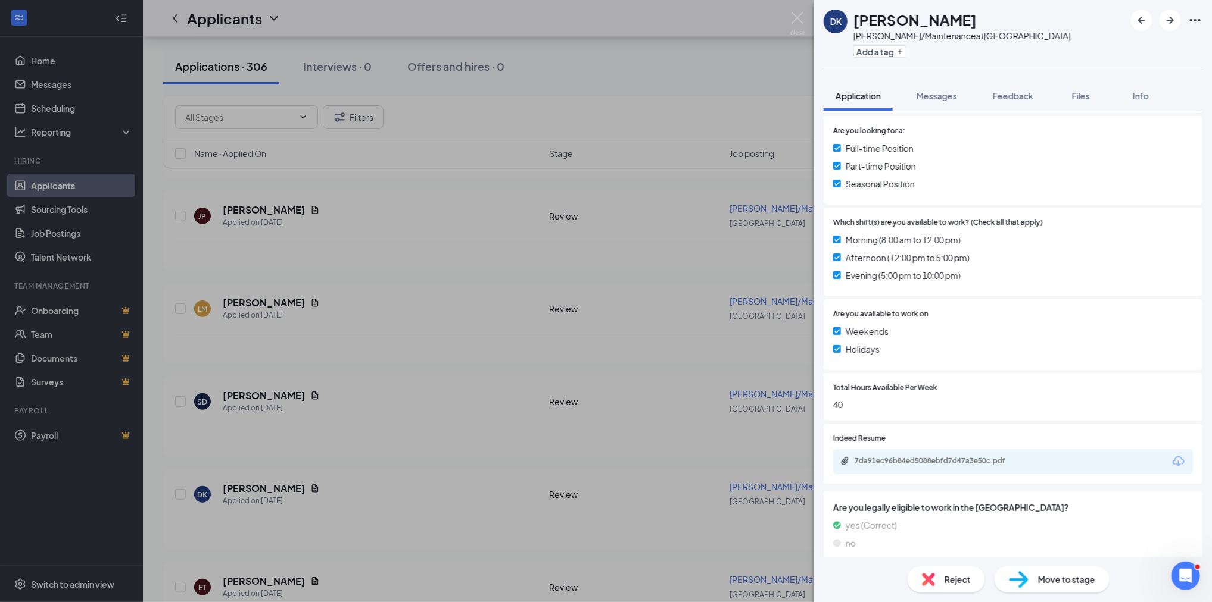
scroll to position [252, 0]
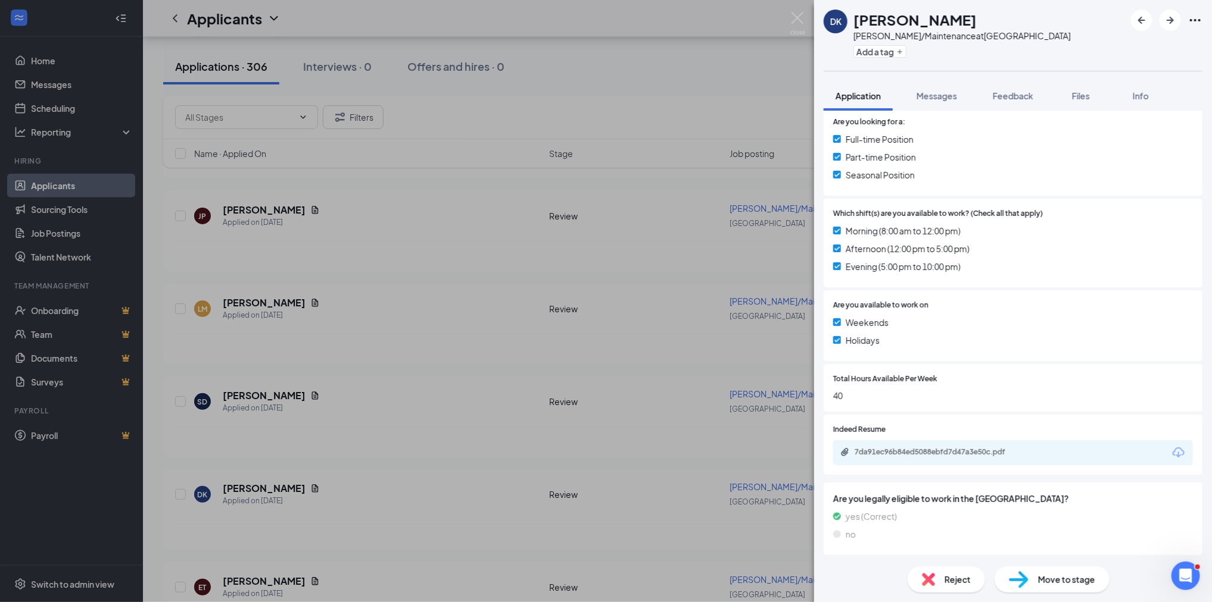
click at [1037, 580] on div "Move to stage" at bounding box center [1051, 580] width 115 height 26
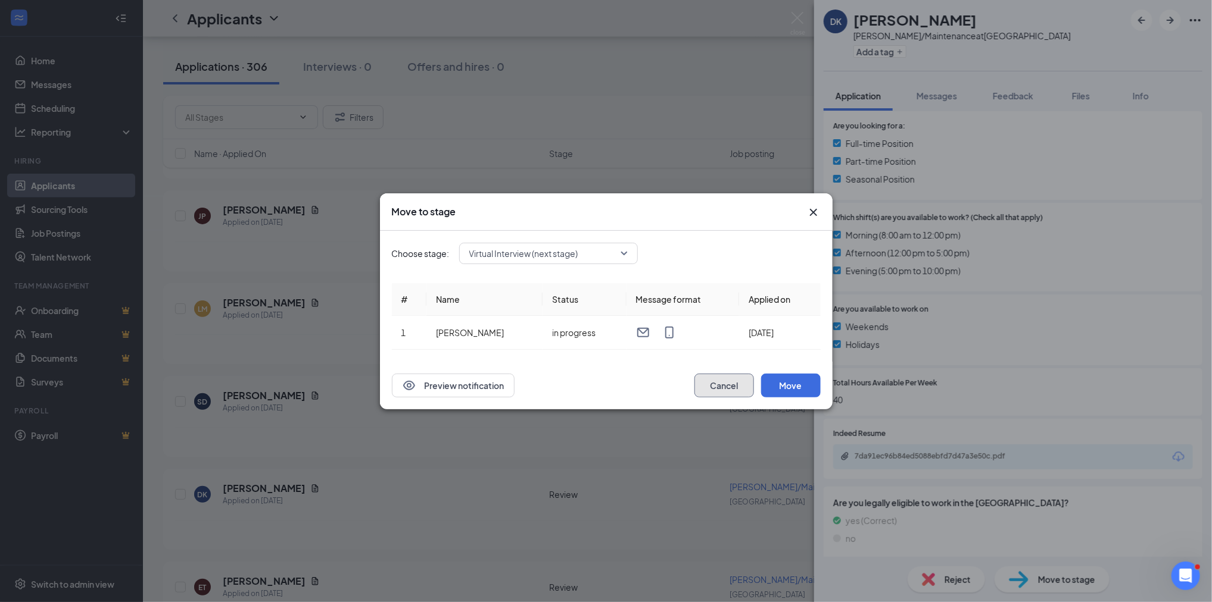
click at [727, 387] on button "Cancel" at bounding box center [724, 386] width 60 height 24
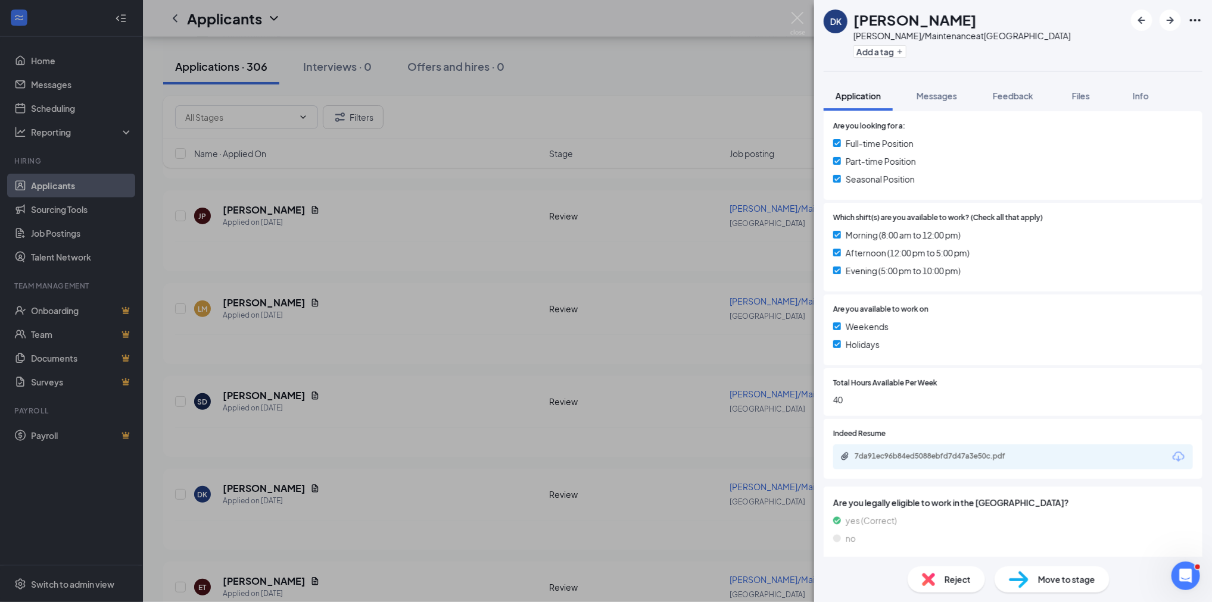
scroll to position [0, 0]
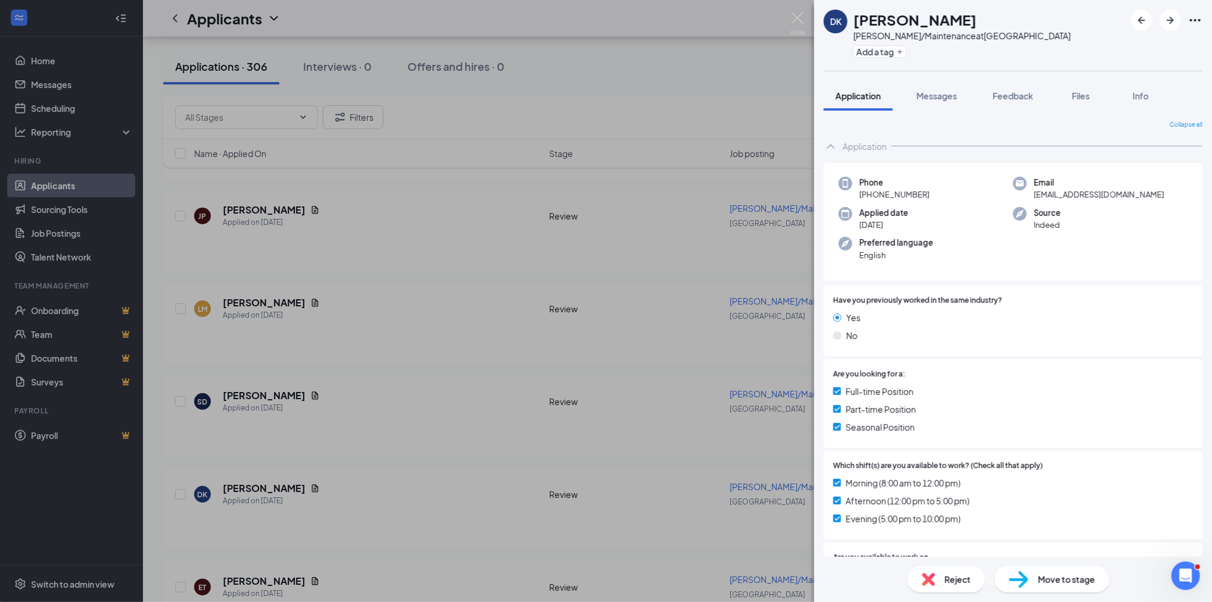
click at [1026, 579] on img at bounding box center [1019, 580] width 20 height 17
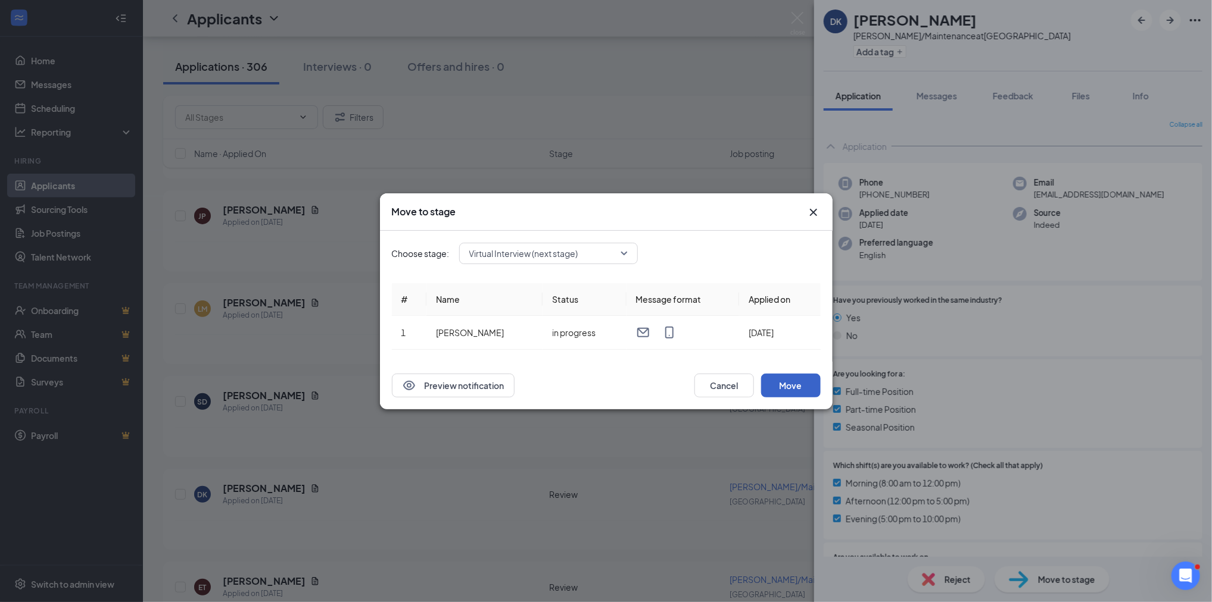
click at [792, 380] on button "Move" at bounding box center [791, 386] width 60 height 24
